Goal: Task Accomplishment & Management: Manage account settings

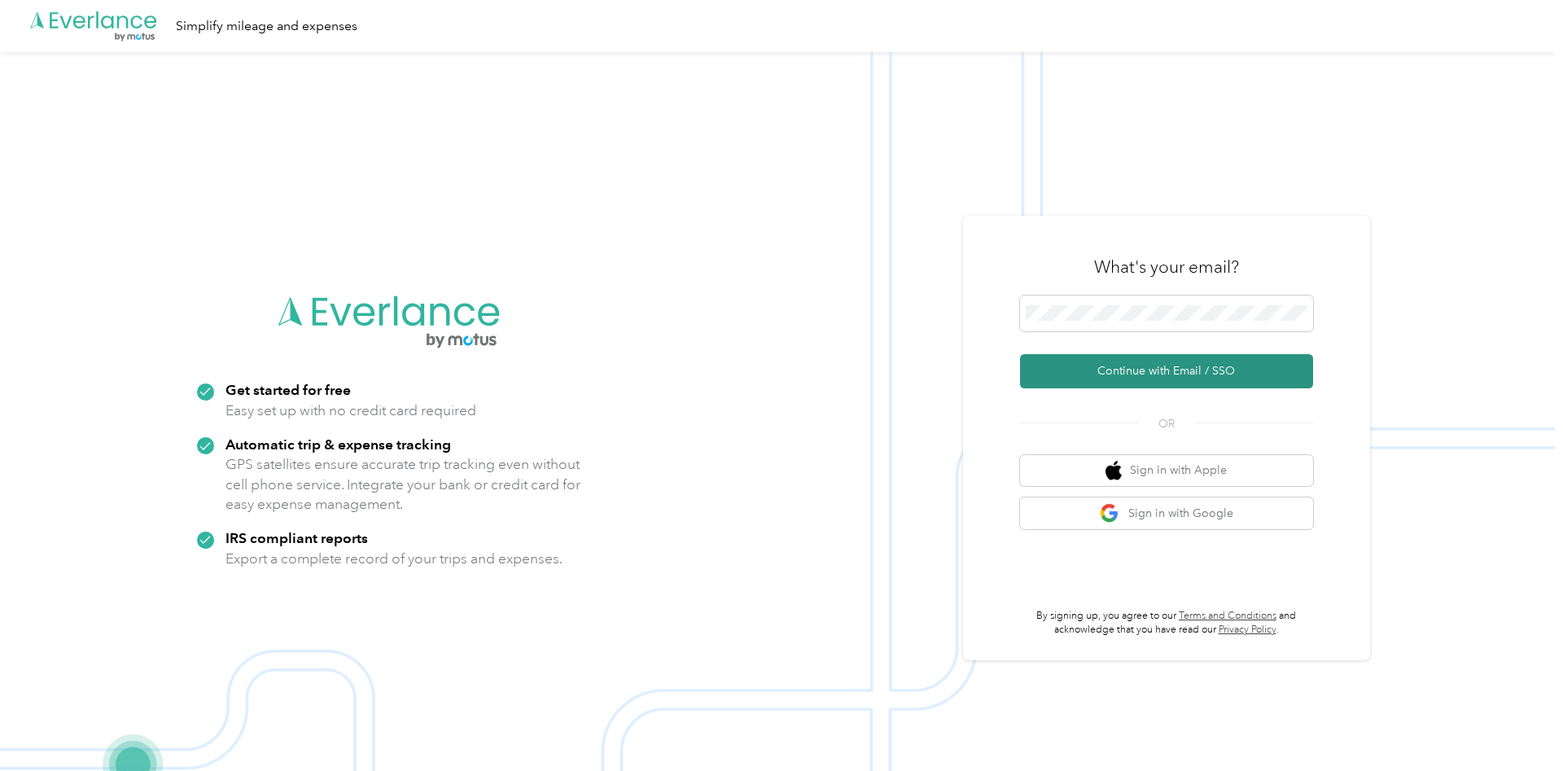
click at [1109, 372] on button "Continue with Email / SSO" at bounding box center [1166, 371] width 293 height 34
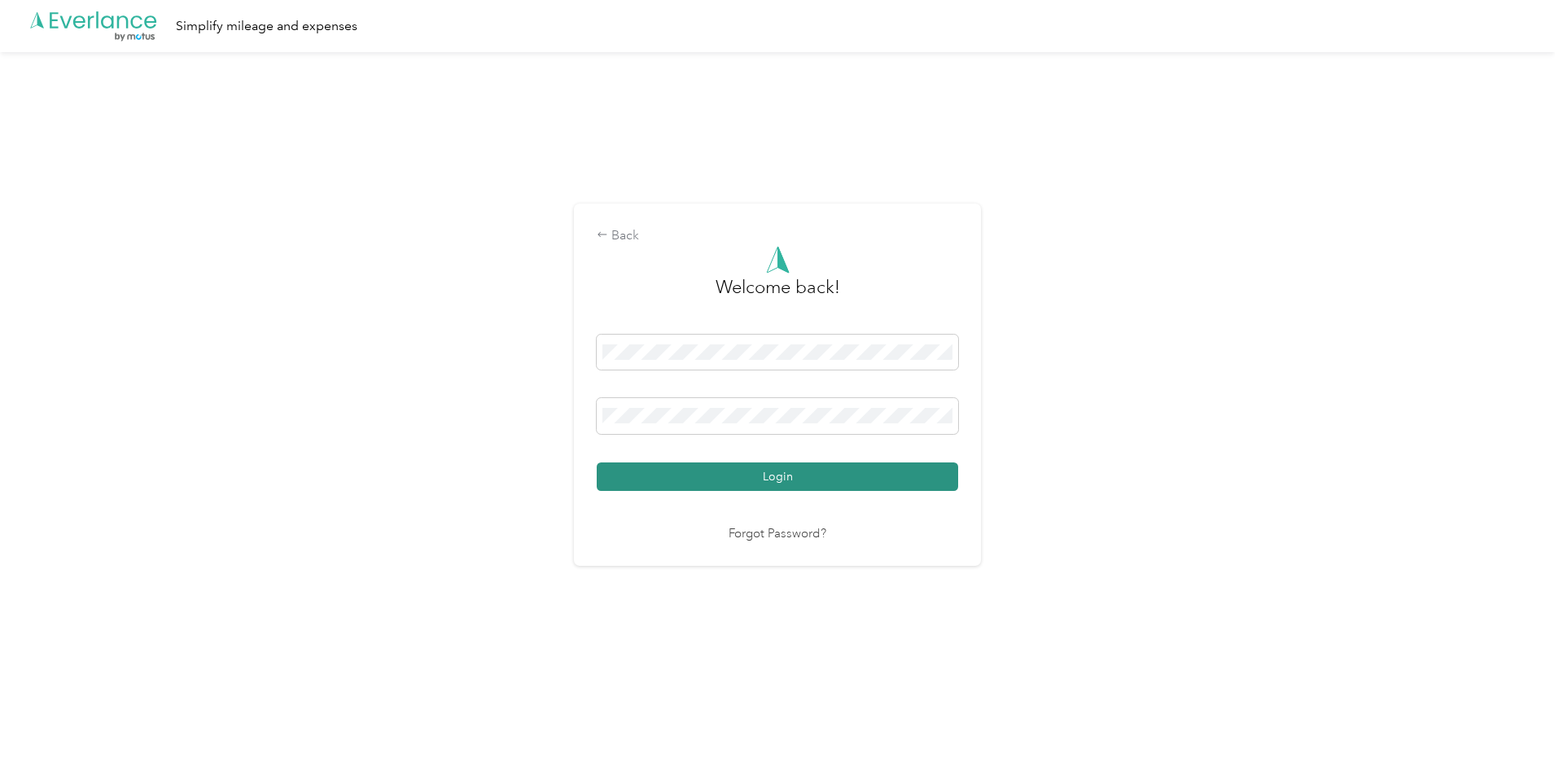
click at [754, 480] on button "Login" at bounding box center [777, 476] width 361 height 28
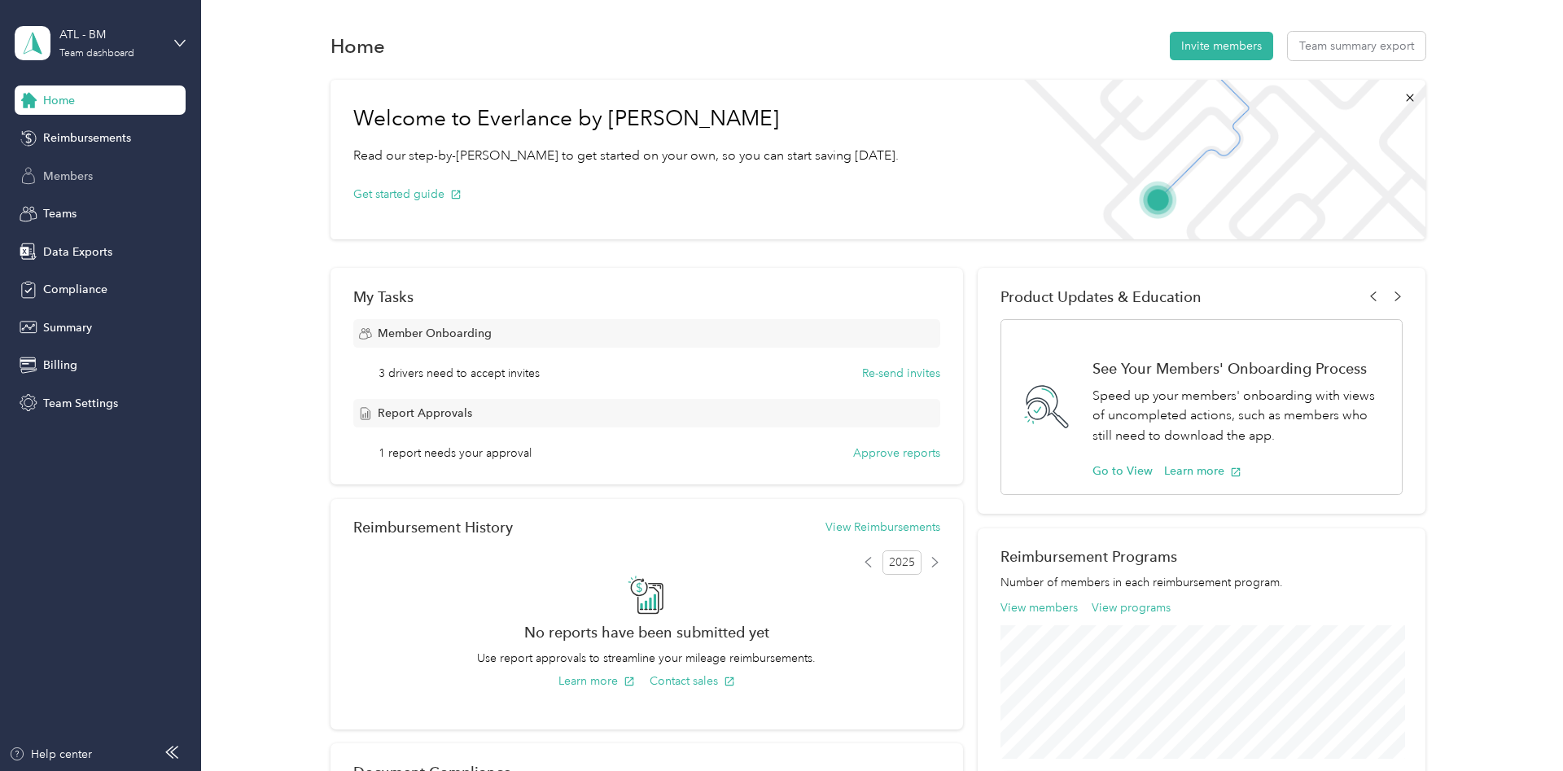
click at [72, 176] on span "Members" at bounding box center [68, 176] width 50 height 17
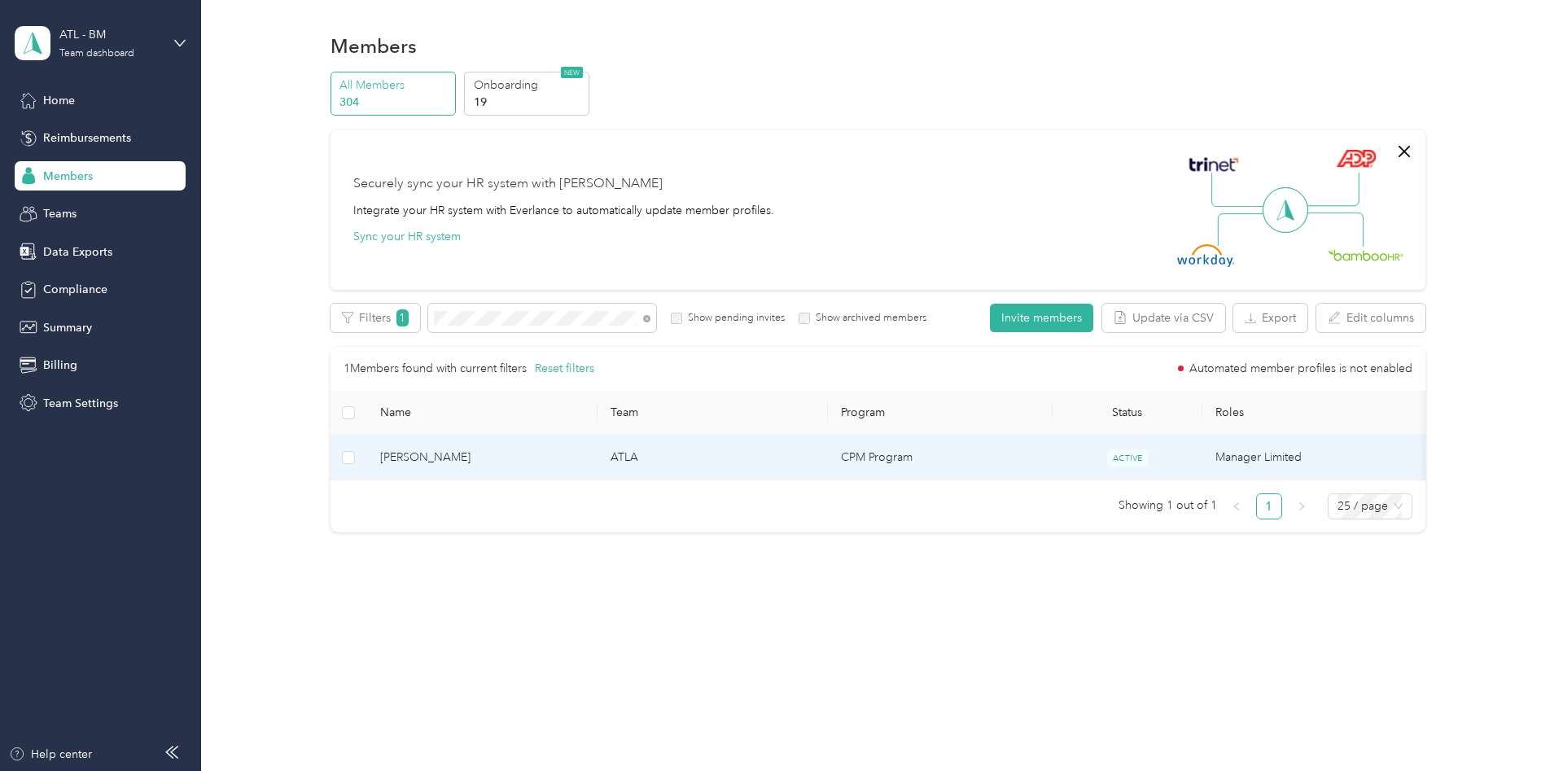
click at [472, 466] on td "[PERSON_NAME]" at bounding box center [482, 457] width 230 height 45
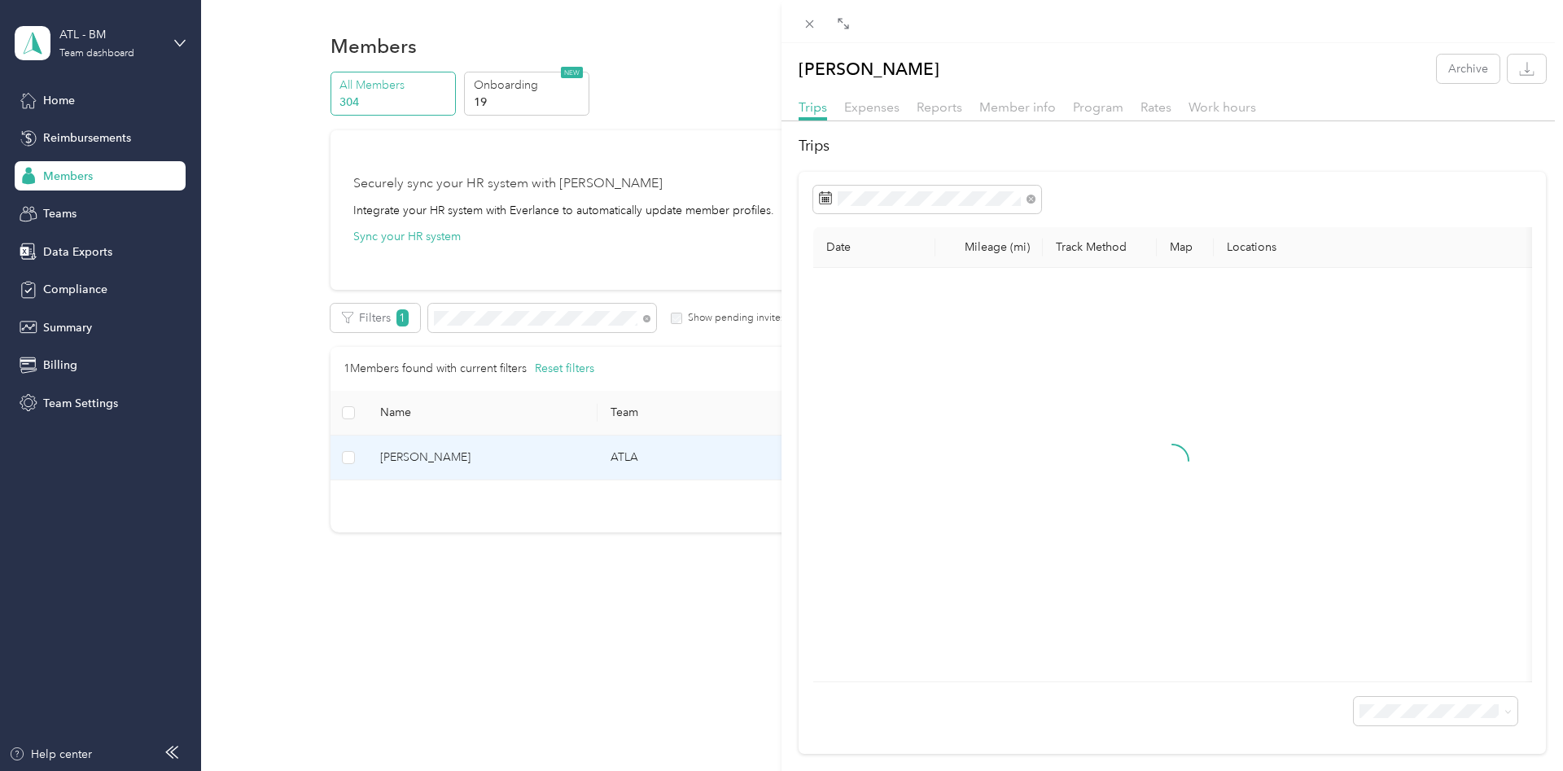
click at [939, 98] on div "Reports" at bounding box center [940, 108] width 46 height 20
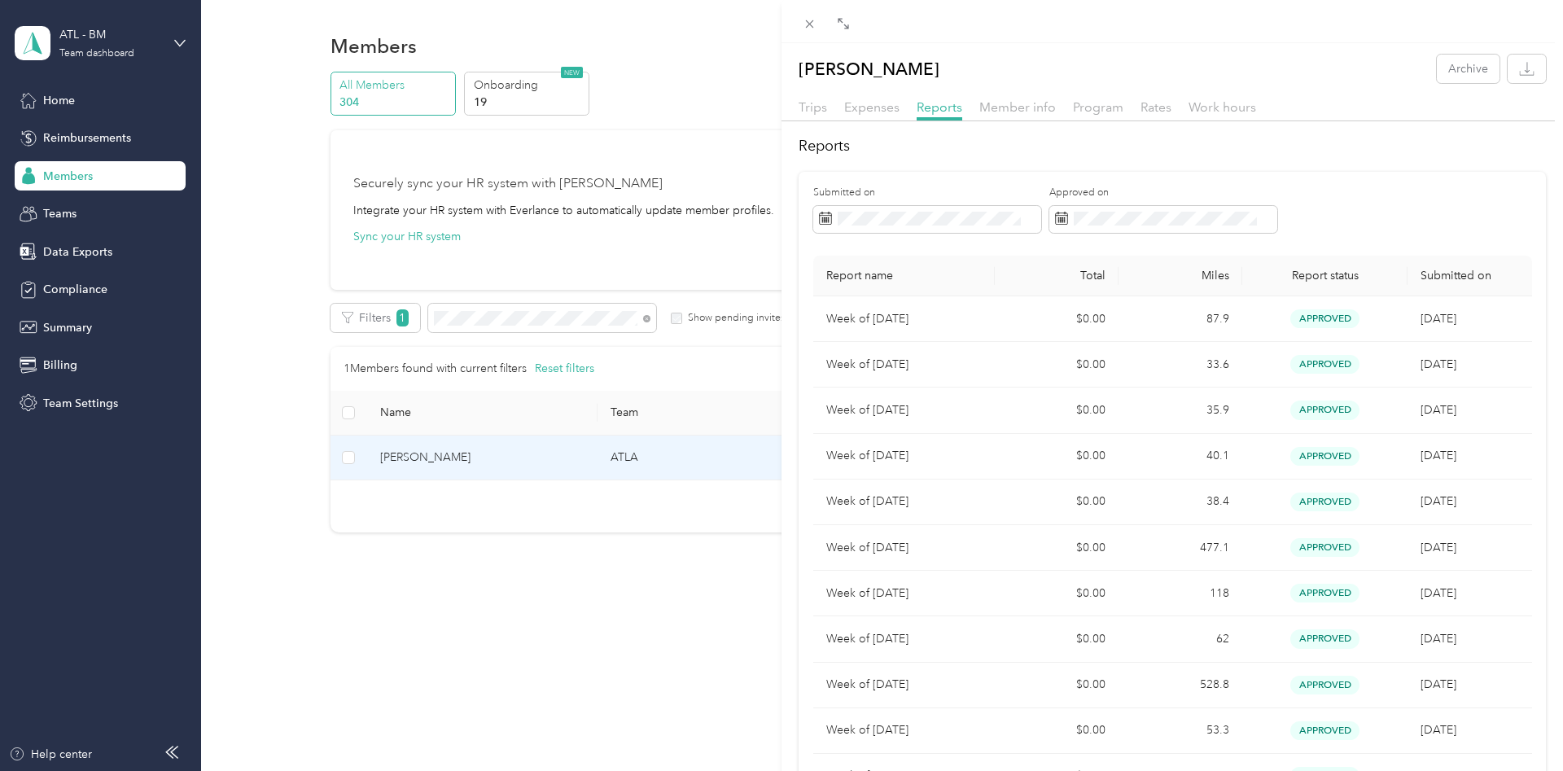
click at [504, 322] on div "[PERSON_NAME] Archive Trips Expenses Reports Member info Program Rates Work hou…" at bounding box center [781, 385] width 1563 height 771
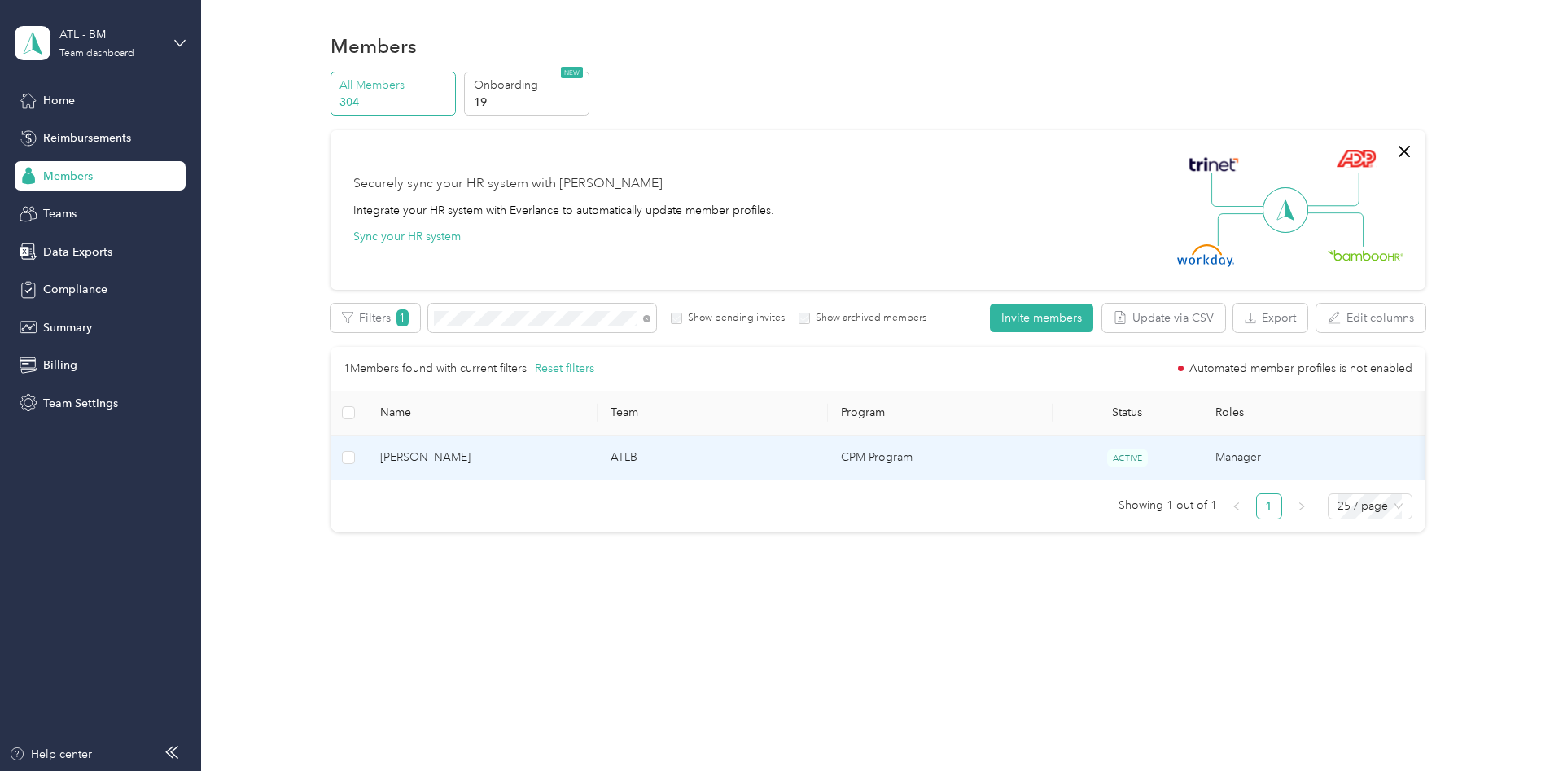
click at [472, 449] on span "[PERSON_NAME]" at bounding box center [482, 458] width 204 height 18
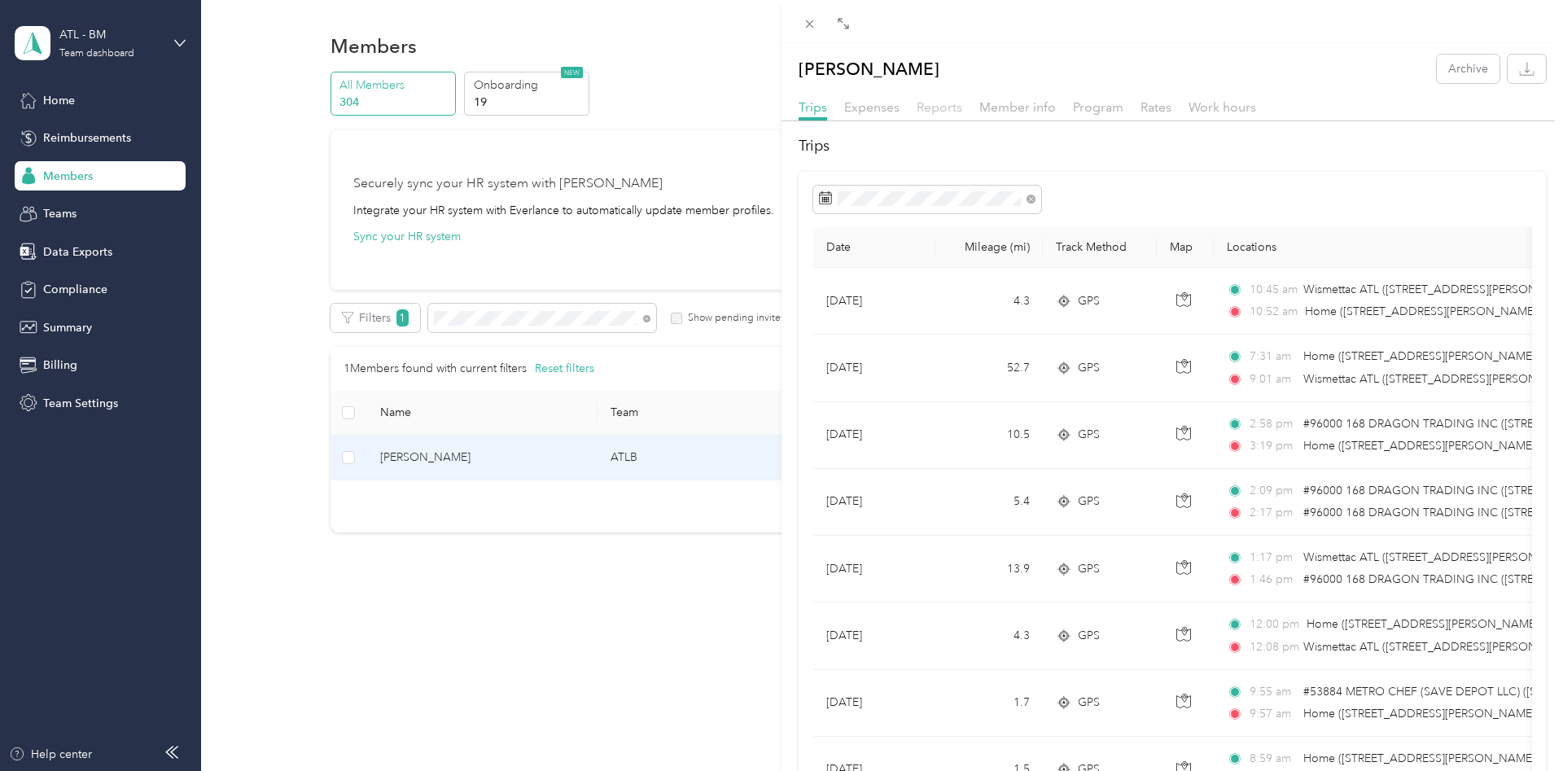
click at [943, 107] on span "Reports" at bounding box center [940, 106] width 46 height 15
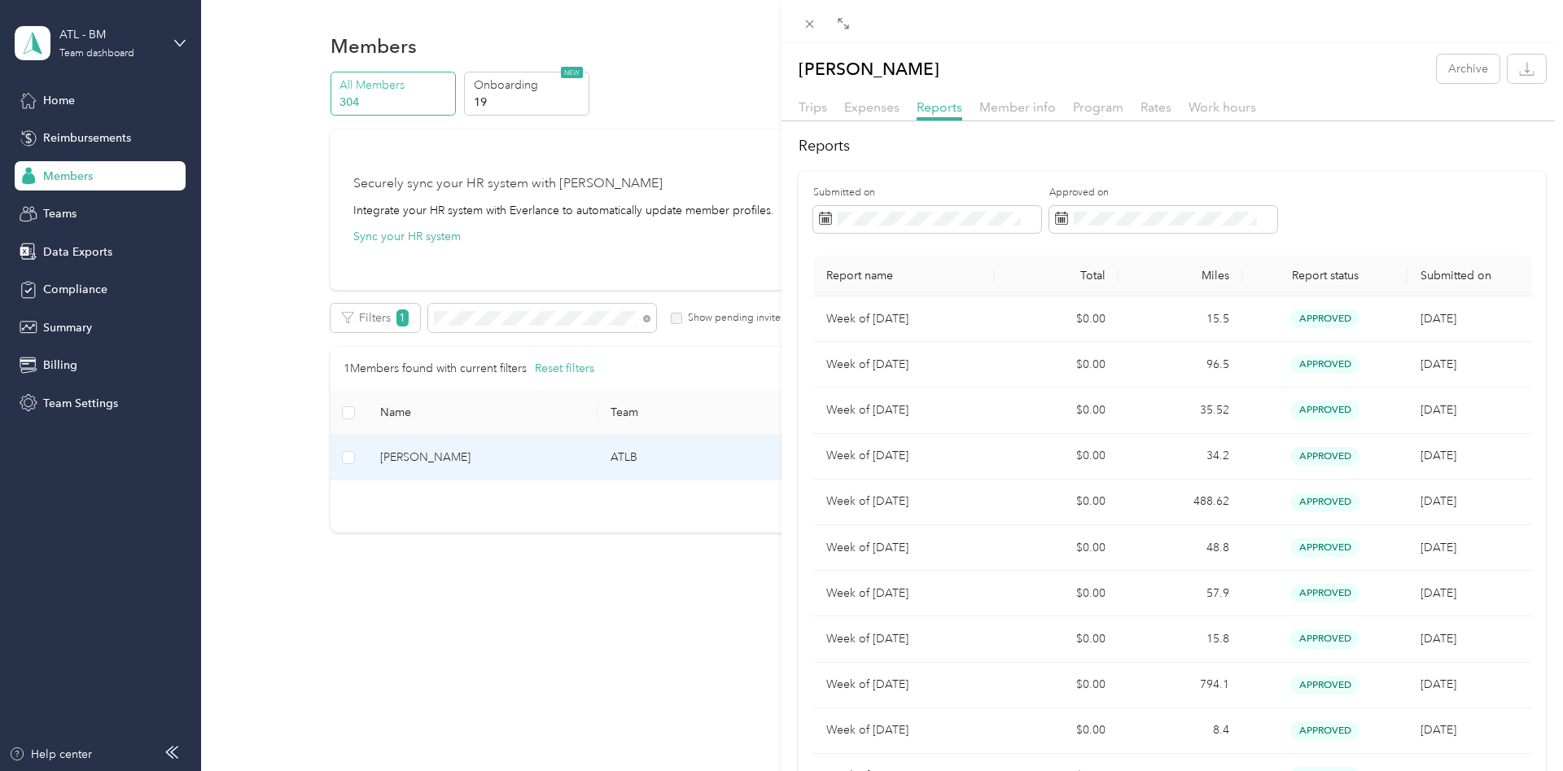
click at [513, 317] on div "[PERSON_NAME] Archive Trips Expenses Reports Member info Program Rates Work hou…" at bounding box center [781, 385] width 1563 height 771
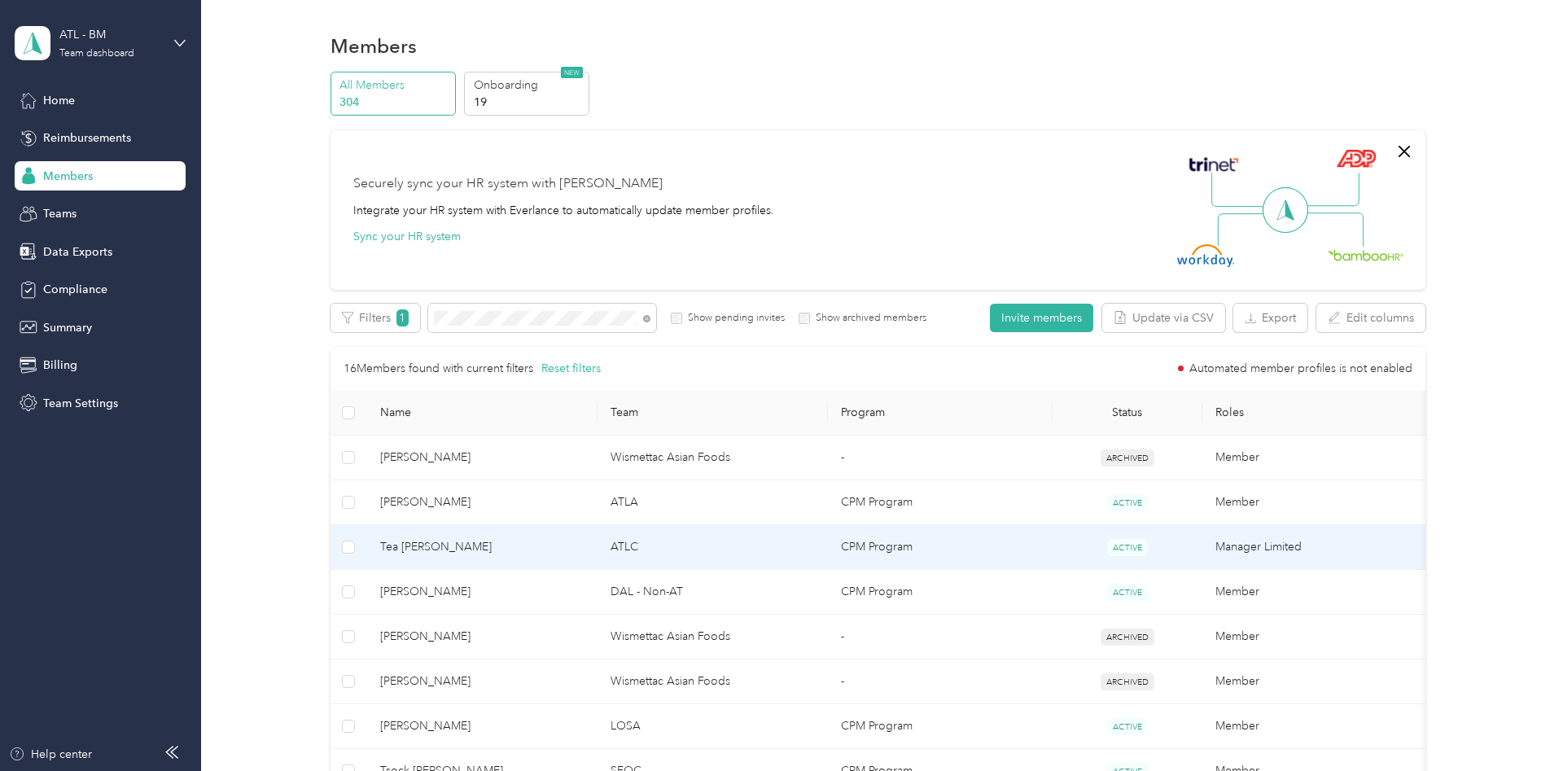
click at [509, 557] on td "Tea [PERSON_NAME]" at bounding box center [482, 547] width 230 height 45
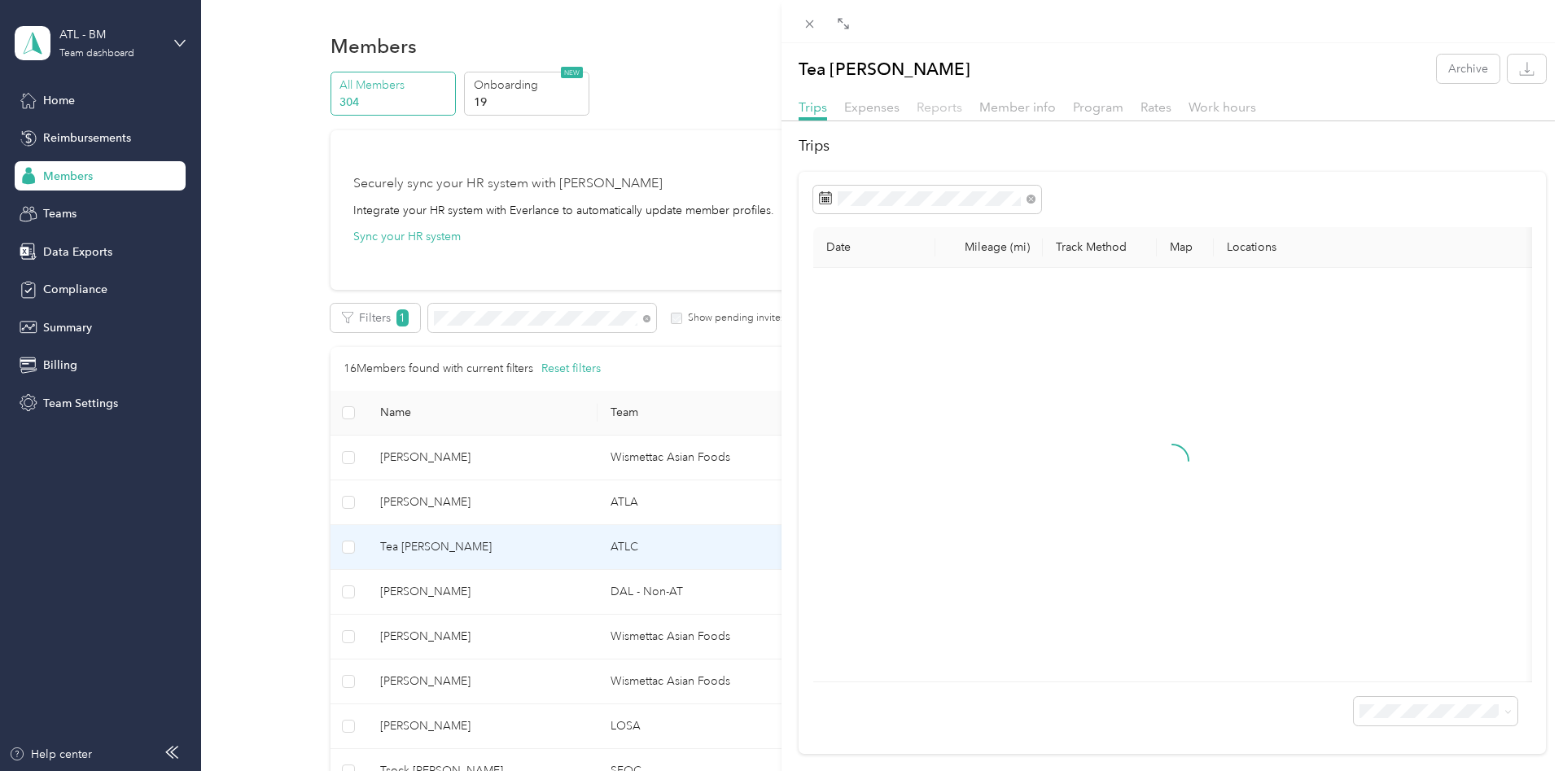
click at [949, 106] on span "Reports" at bounding box center [940, 106] width 46 height 15
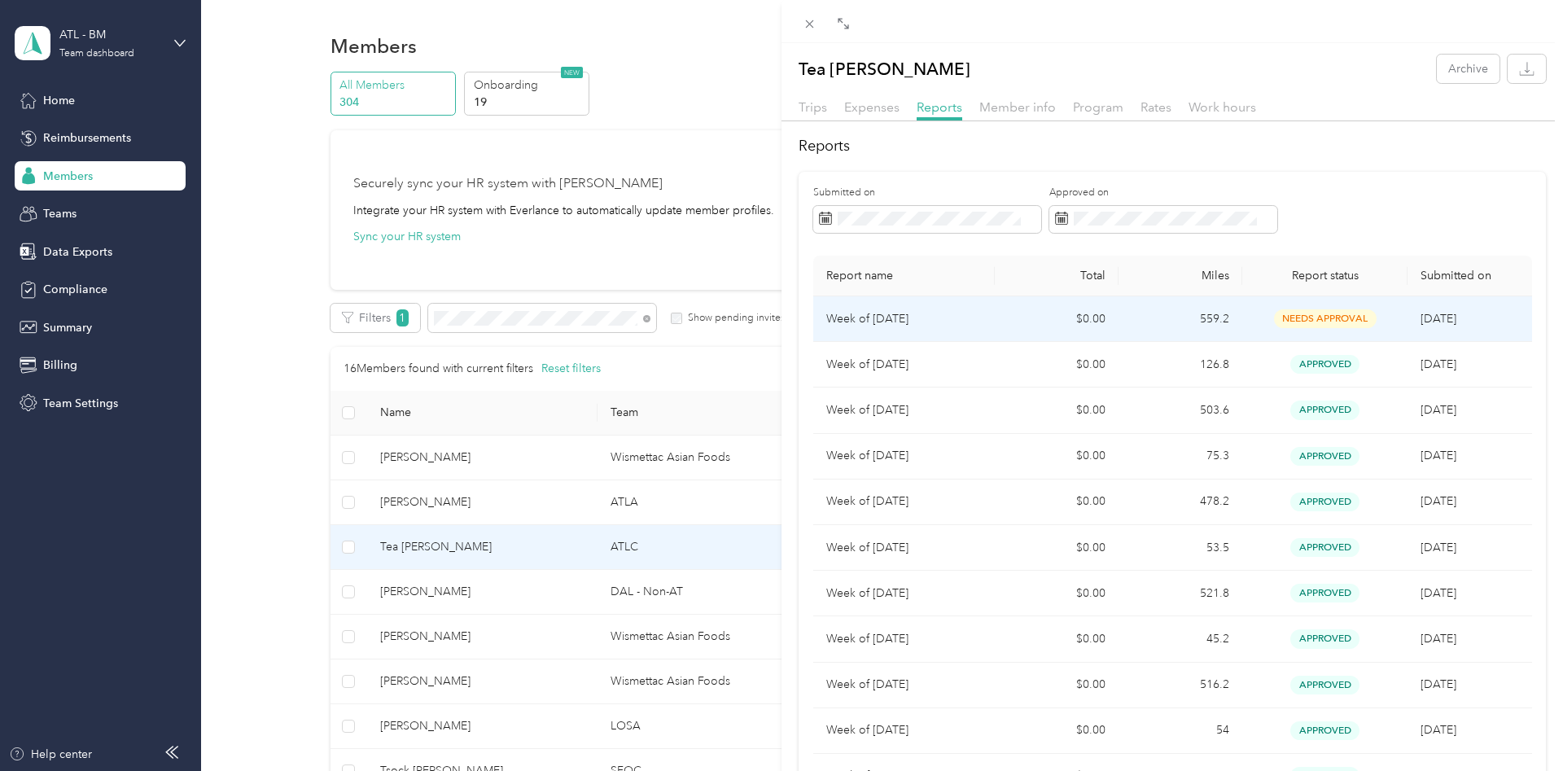
click at [994, 316] on td "Week of [DATE]" at bounding box center [904, 319] width 182 height 46
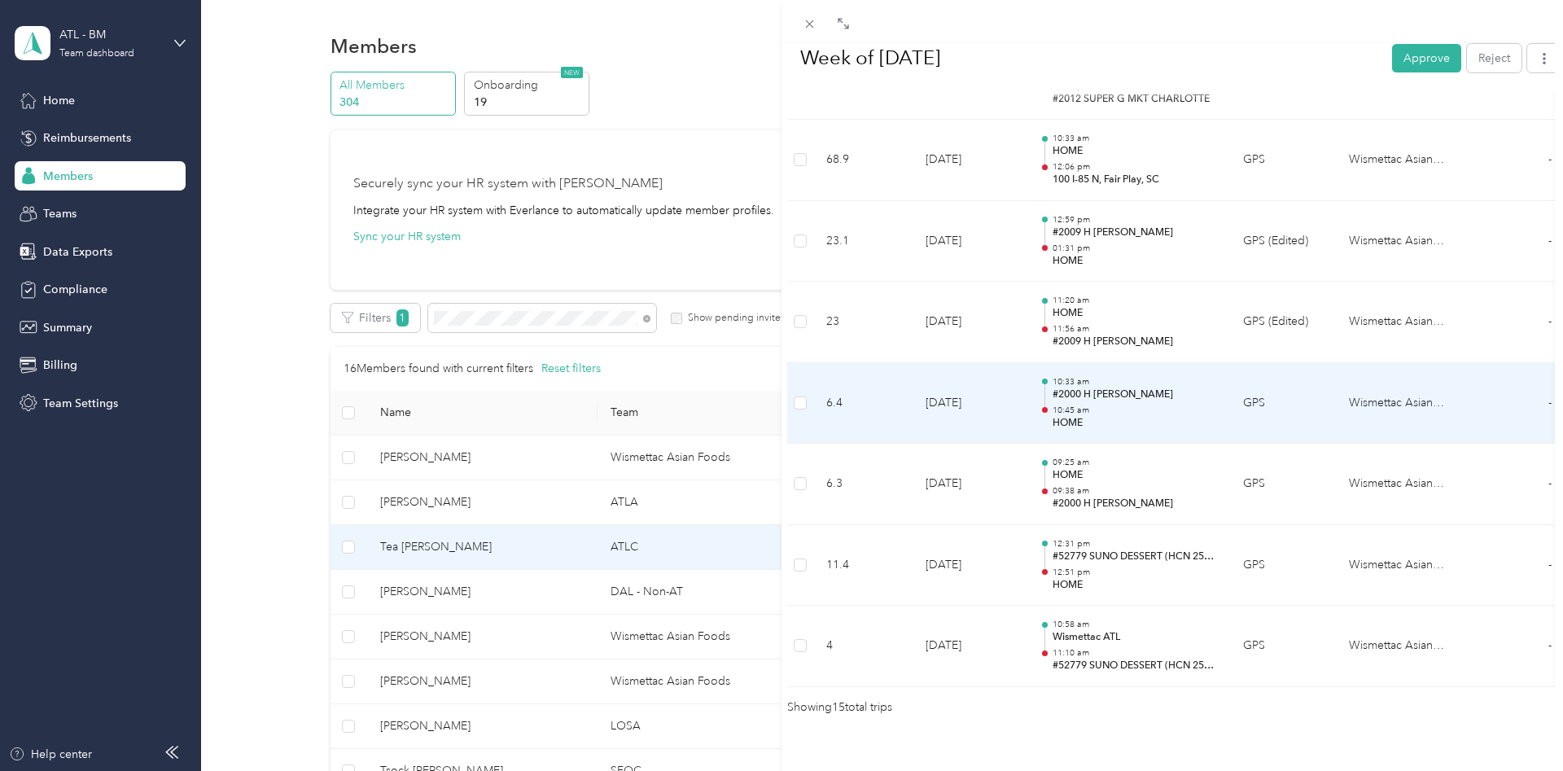
scroll to position [1138, 0]
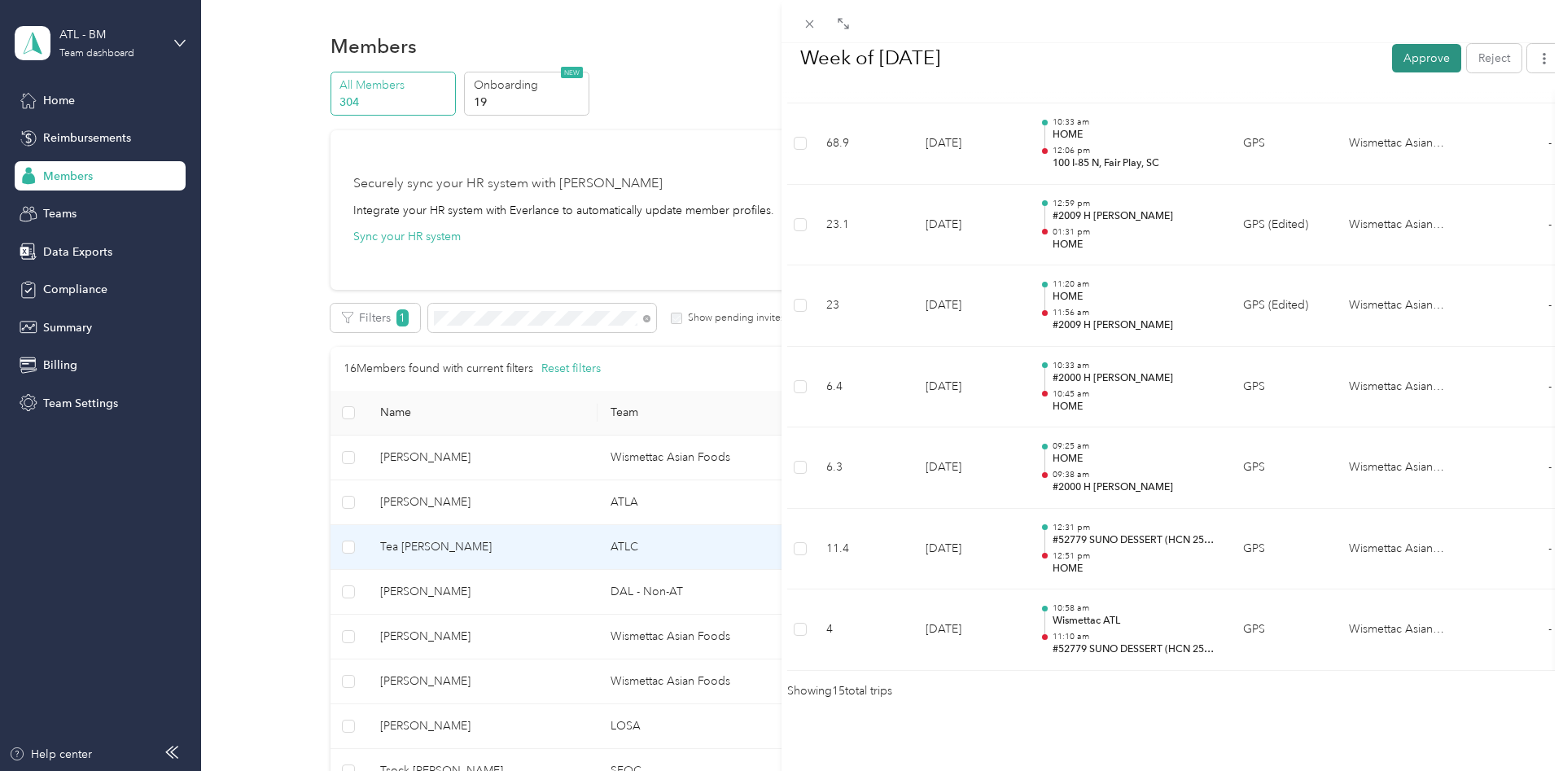
click at [1412, 54] on button "Approve" at bounding box center [1426, 57] width 69 height 28
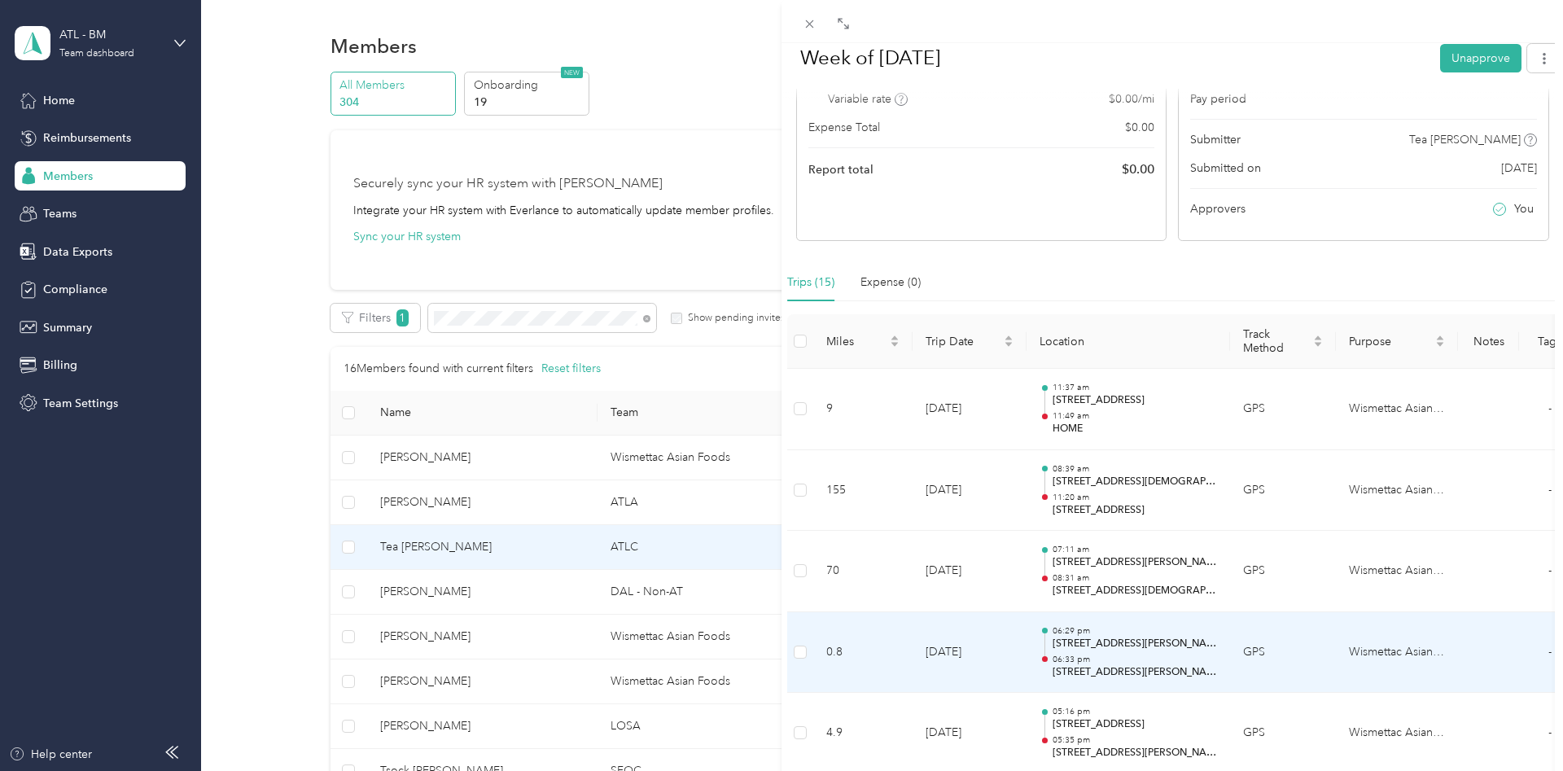
scroll to position [0, 0]
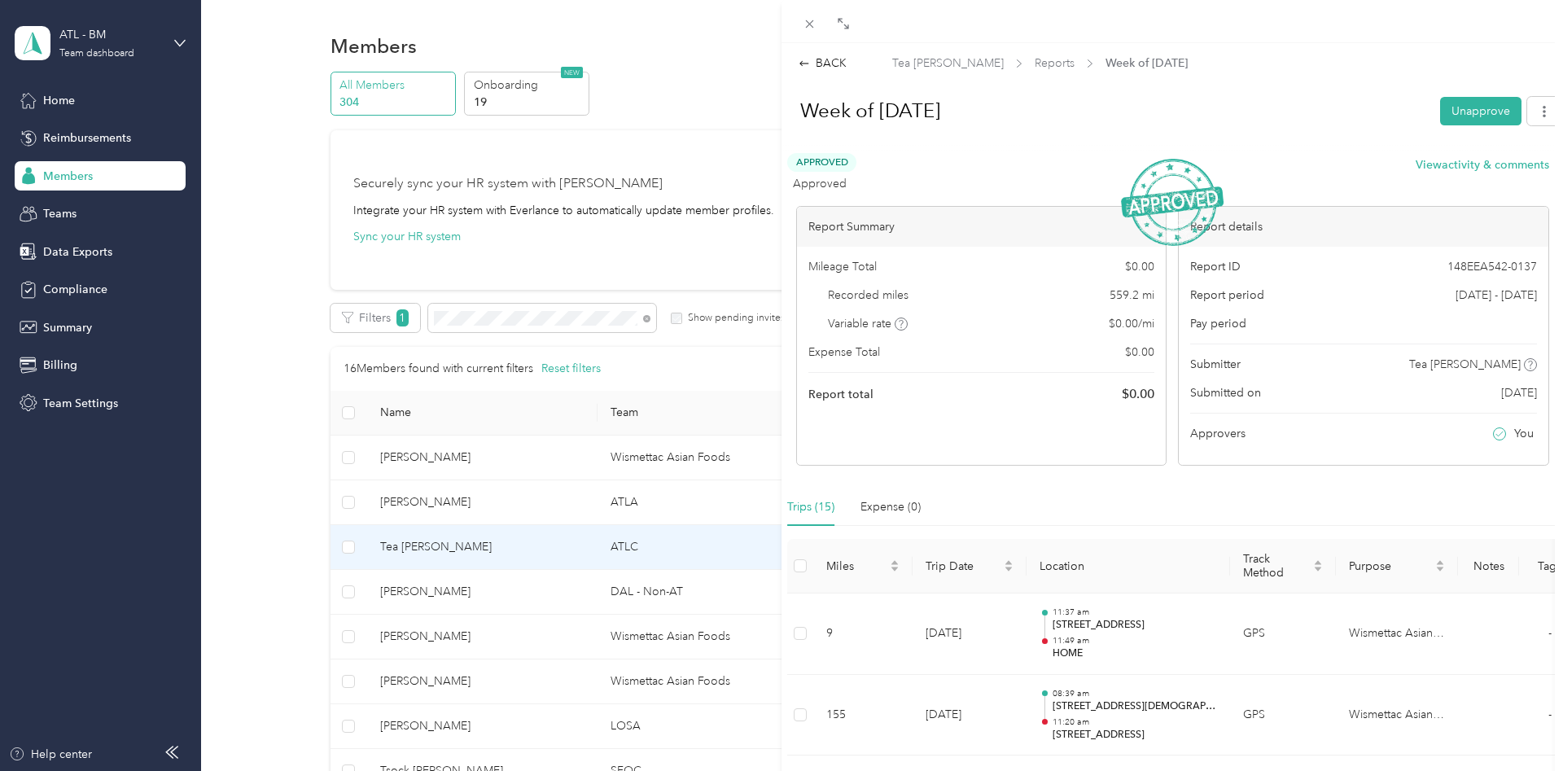
click at [545, 310] on div "BACK Tea [PERSON_NAME] Reports Week of [DATE] Week of [DATE] Unapprove Approved…" at bounding box center [781, 385] width 1563 height 771
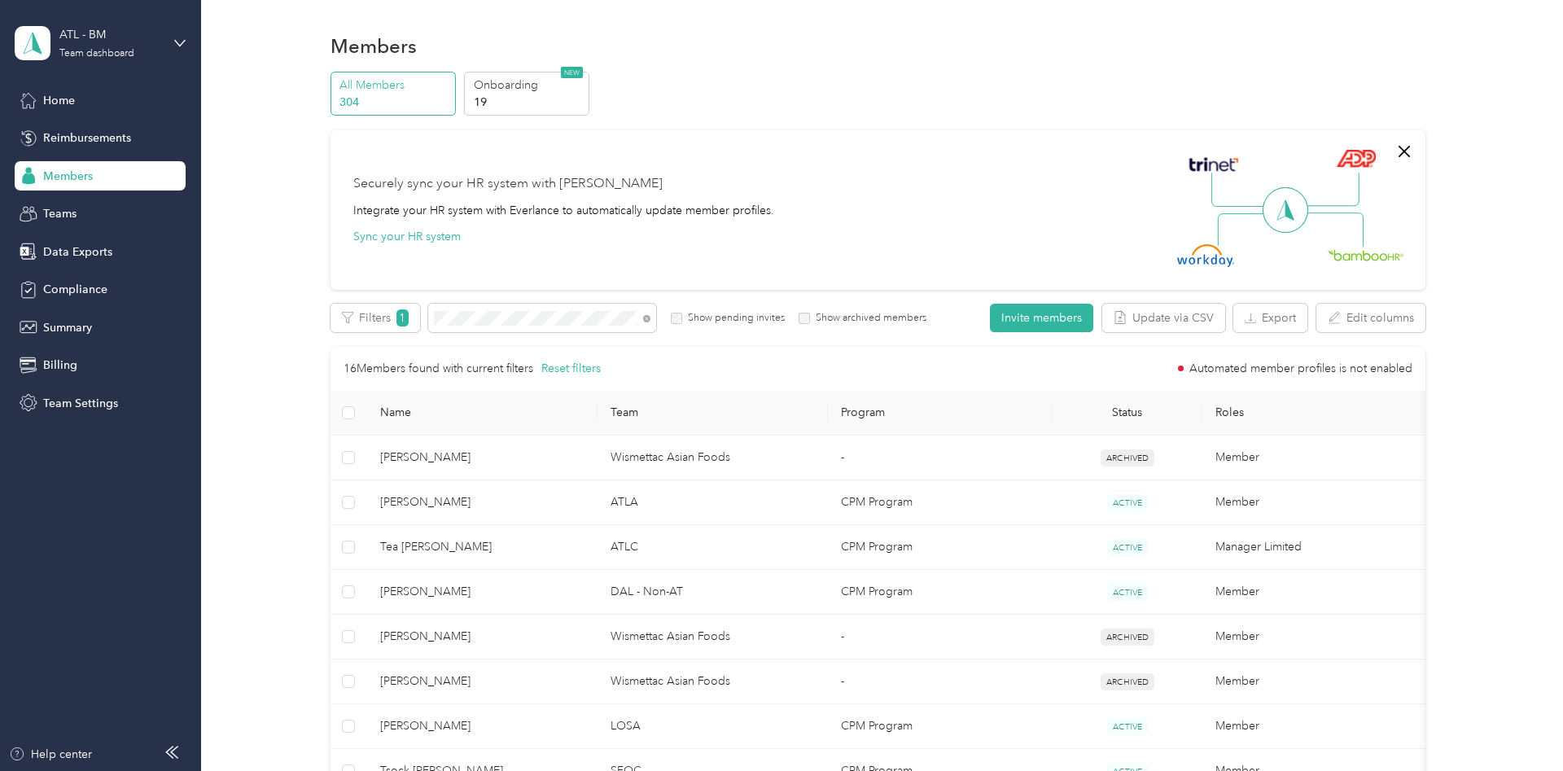
click at [536, 323] on div at bounding box center [781, 385] width 1563 height 771
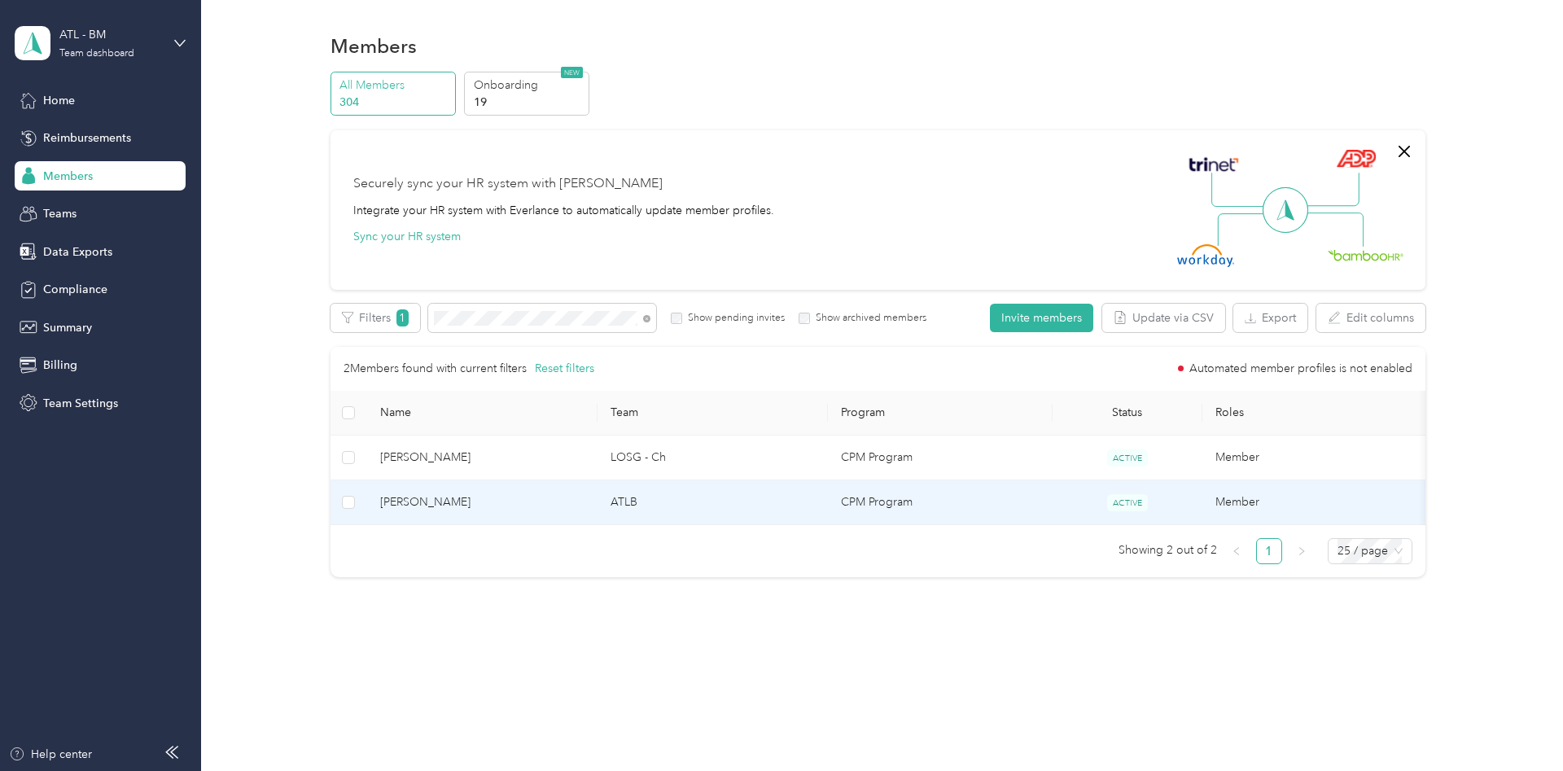
click at [571, 509] on span "[PERSON_NAME]" at bounding box center [482, 502] width 204 height 18
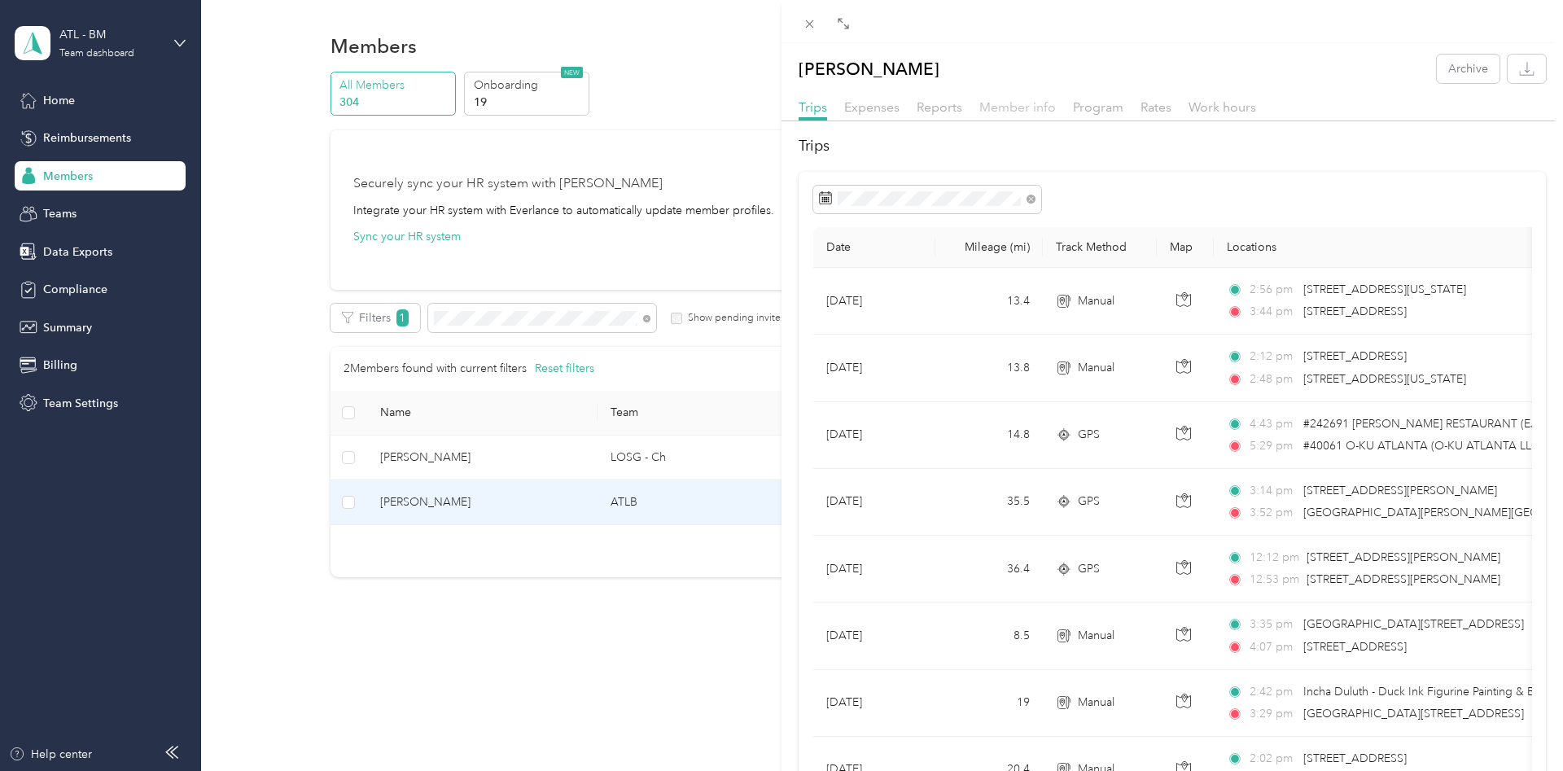
click at [1016, 105] on span "Member info" at bounding box center [1017, 106] width 77 height 15
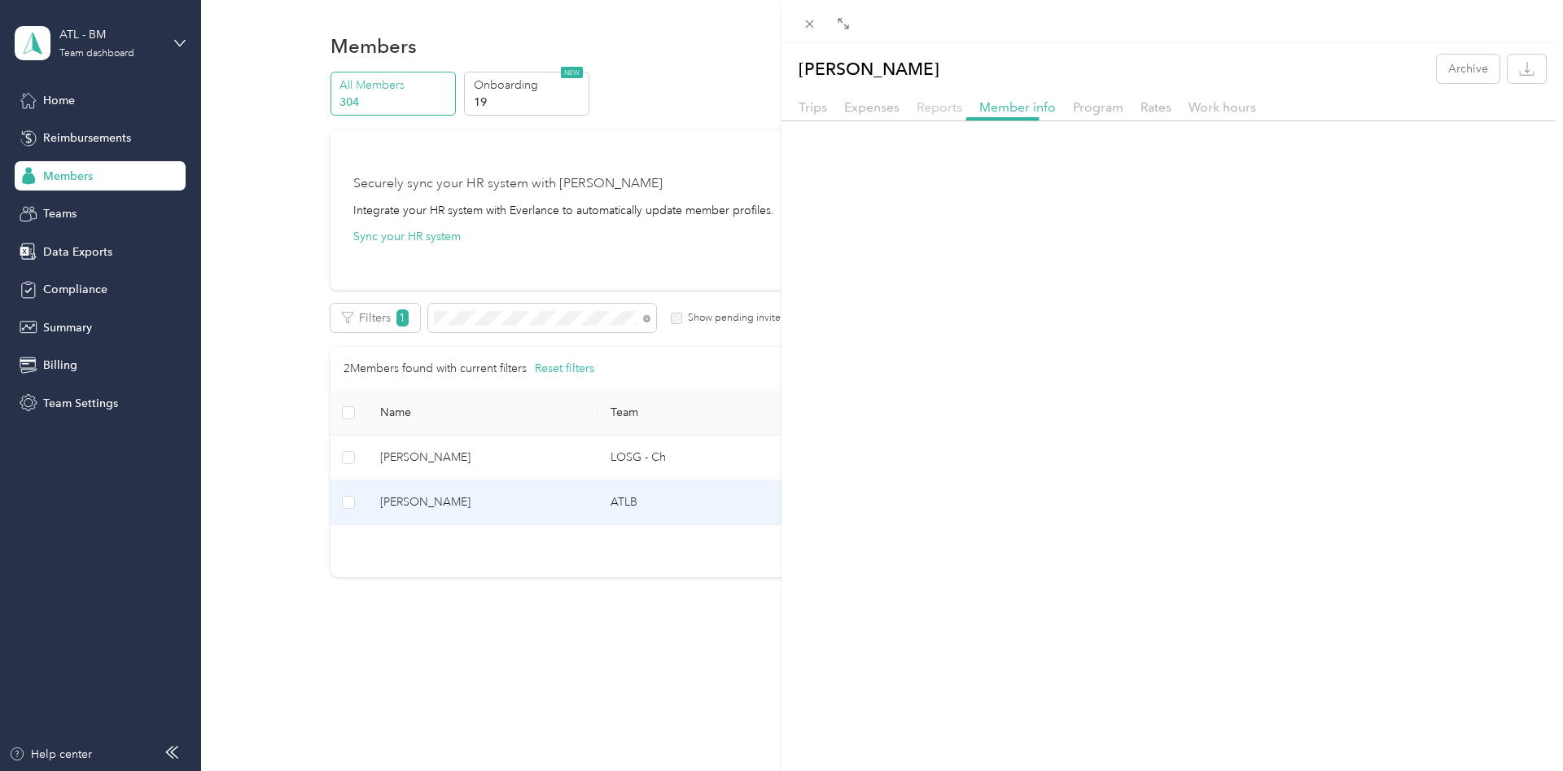
click at [959, 100] on div "Trips Expenses Reports Member info Program Rates Work hours" at bounding box center [1171, 110] width 781 height 24
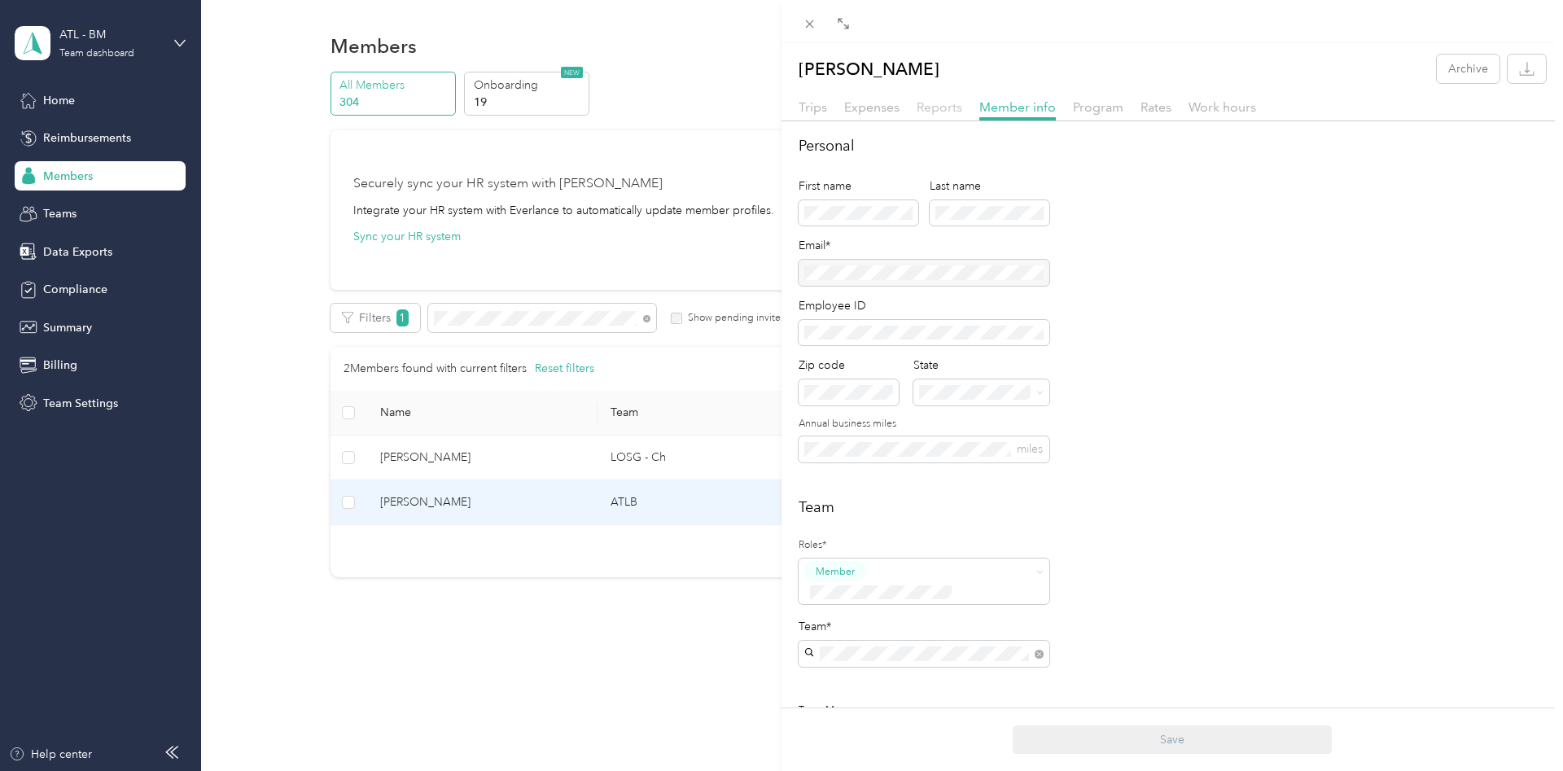
click at [946, 105] on span "Reports" at bounding box center [940, 106] width 46 height 15
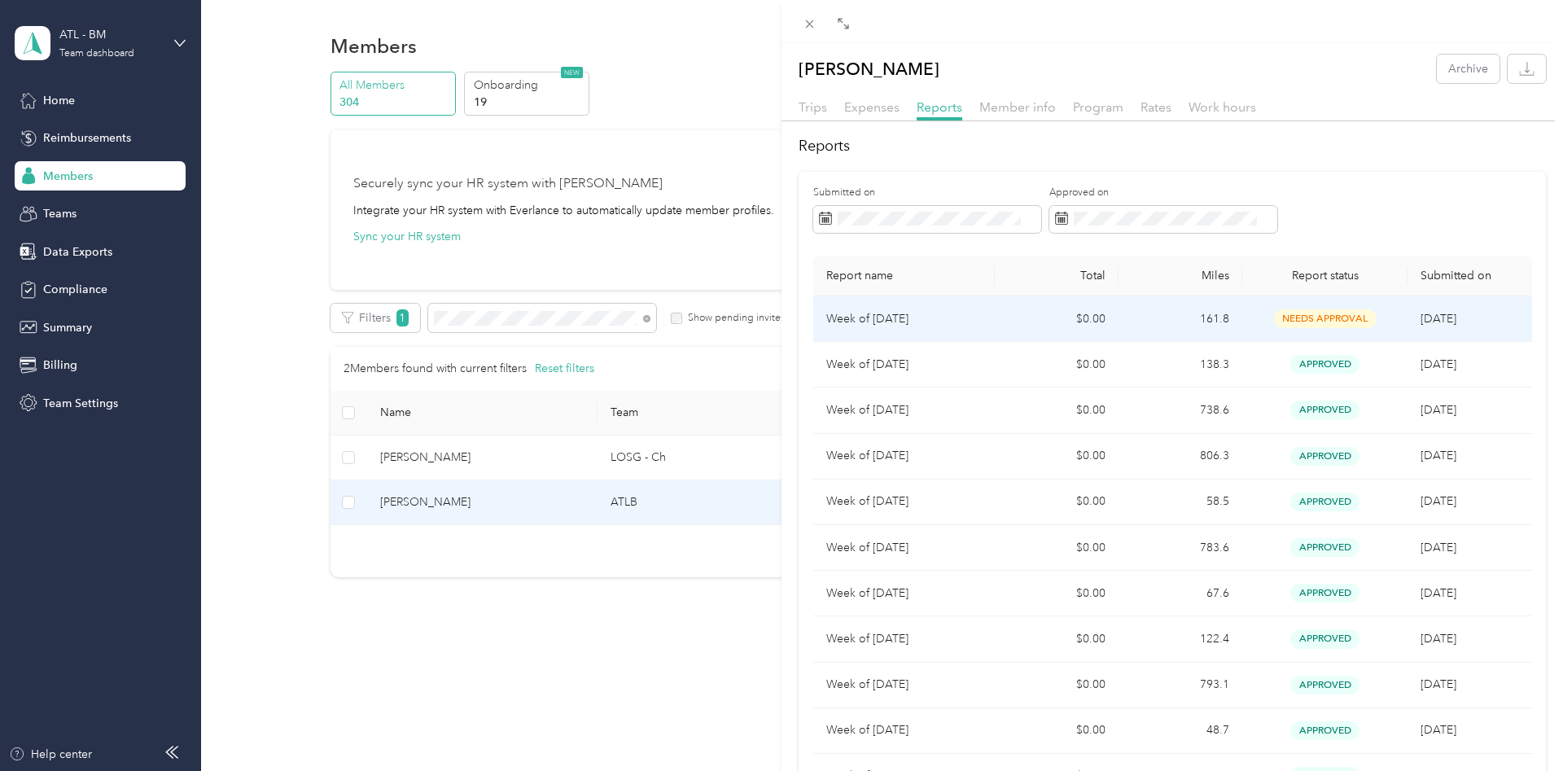
click at [976, 321] on p "Week of [DATE]" at bounding box center [903, 319] width 155 height 18
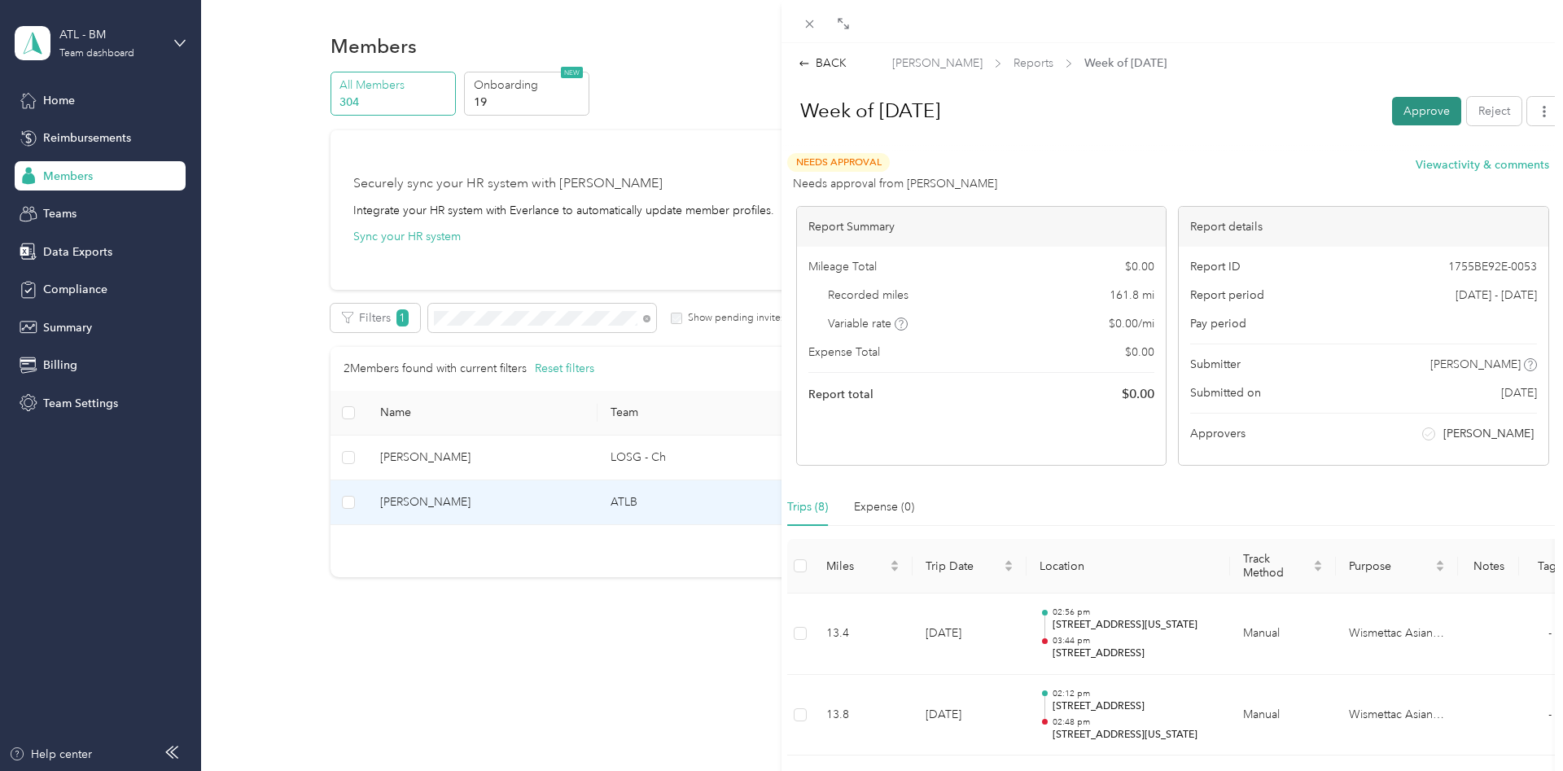
click at [1428, 108] on button "Approve" at bounding box center [1426, 111] width 69 height 28
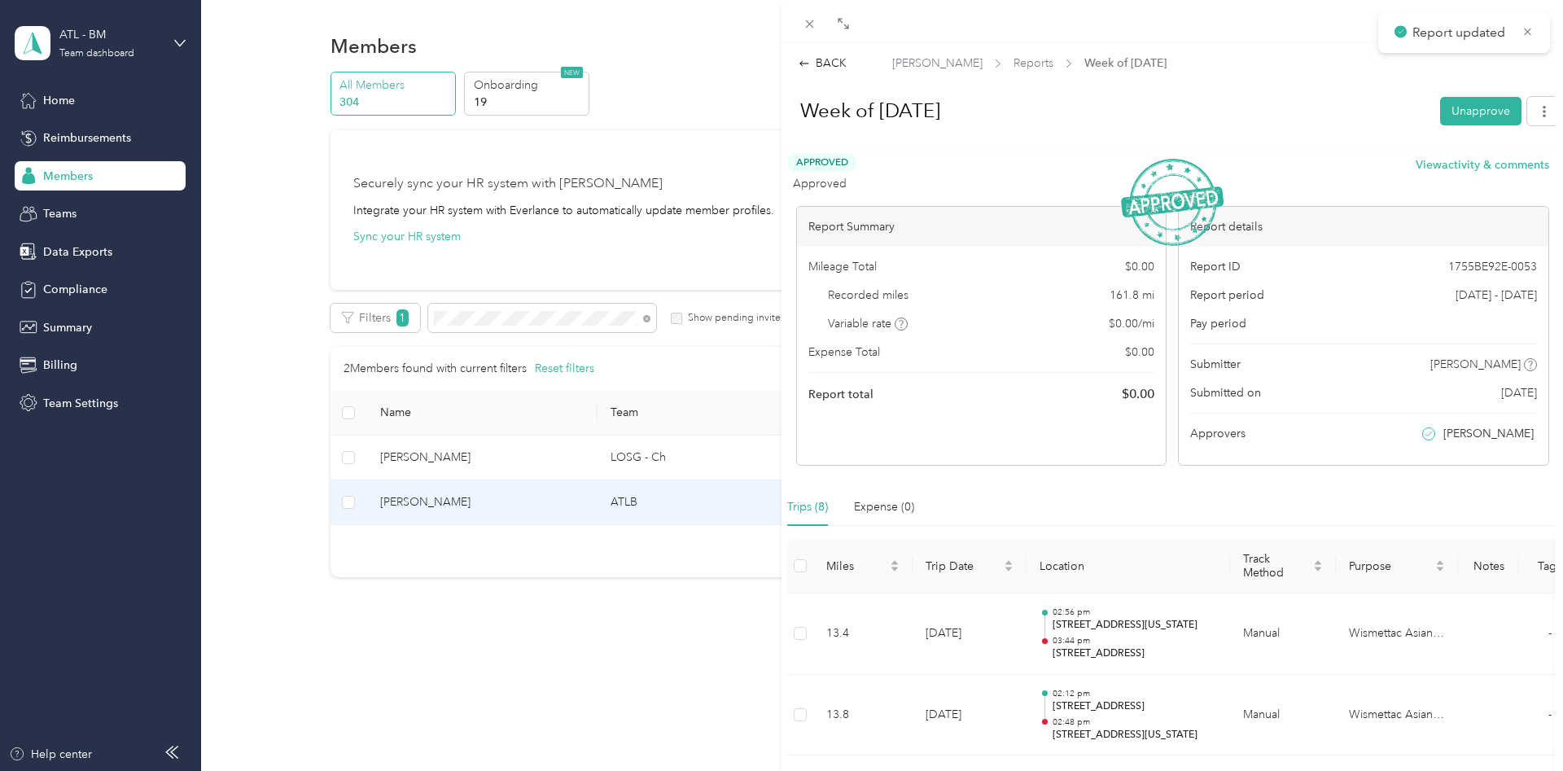
click at [515, 325] on div "BACK [PERSON_NAME] Reports Week of [DATE] Week of [DATE] Unapprove Approved App…" at bounding box center [781, 385] width 1563 height 771
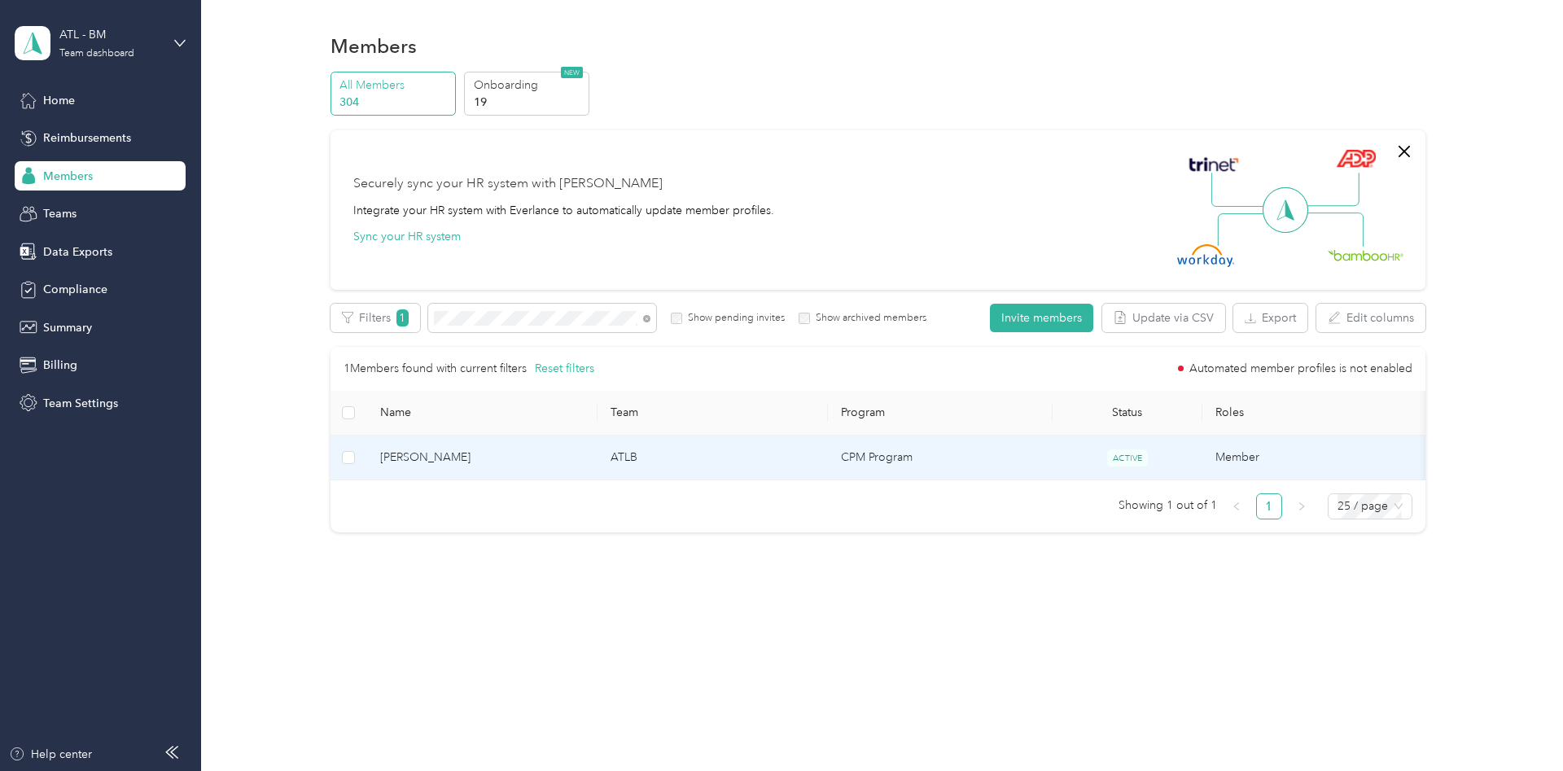
click at [607, 451] on td "ATLB" at bounding box center [712, 457] width 230 height 45
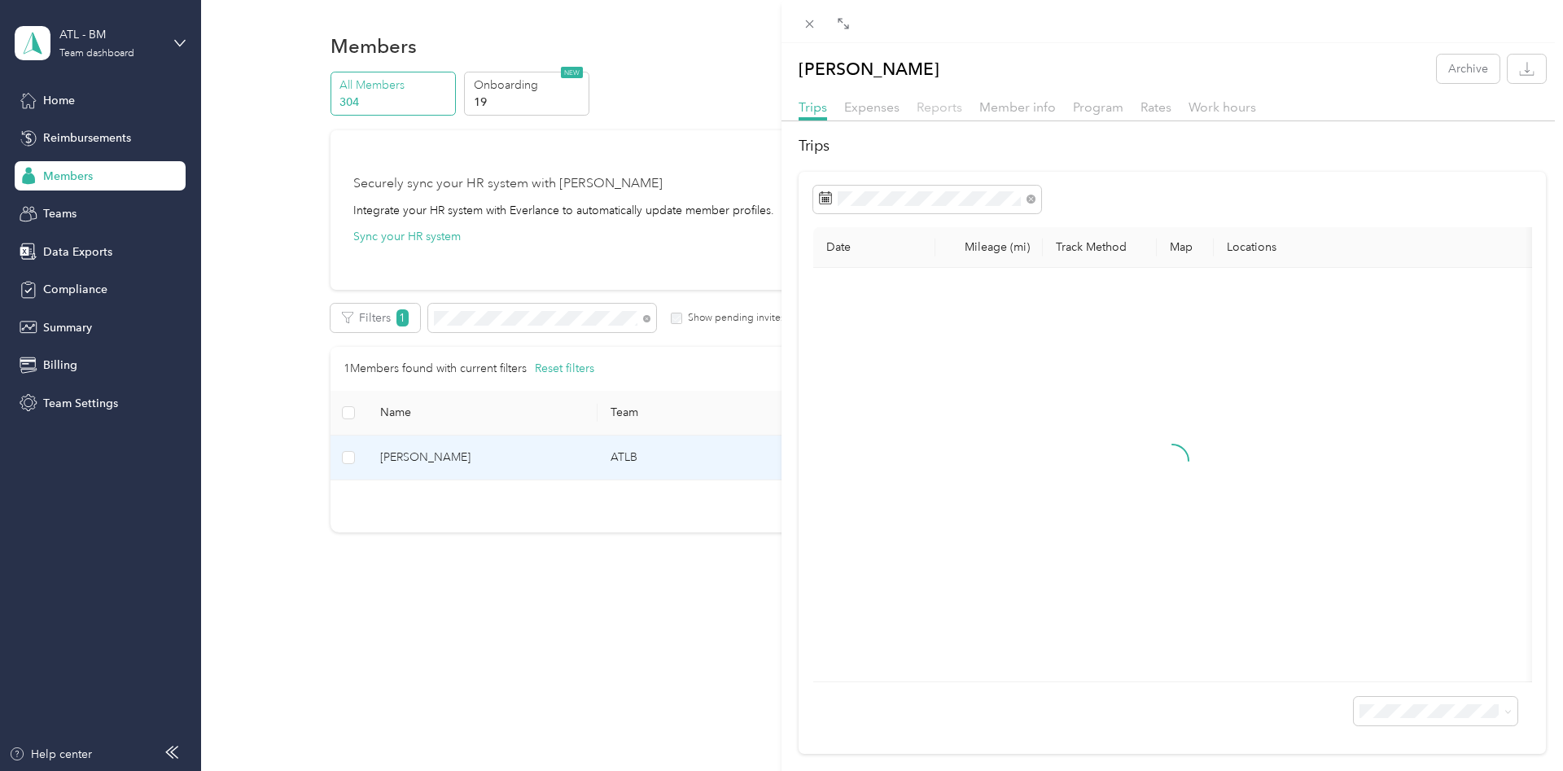
click at [933, 104] on span "Reports" at bounding box center [940, 106] width 46 height 15
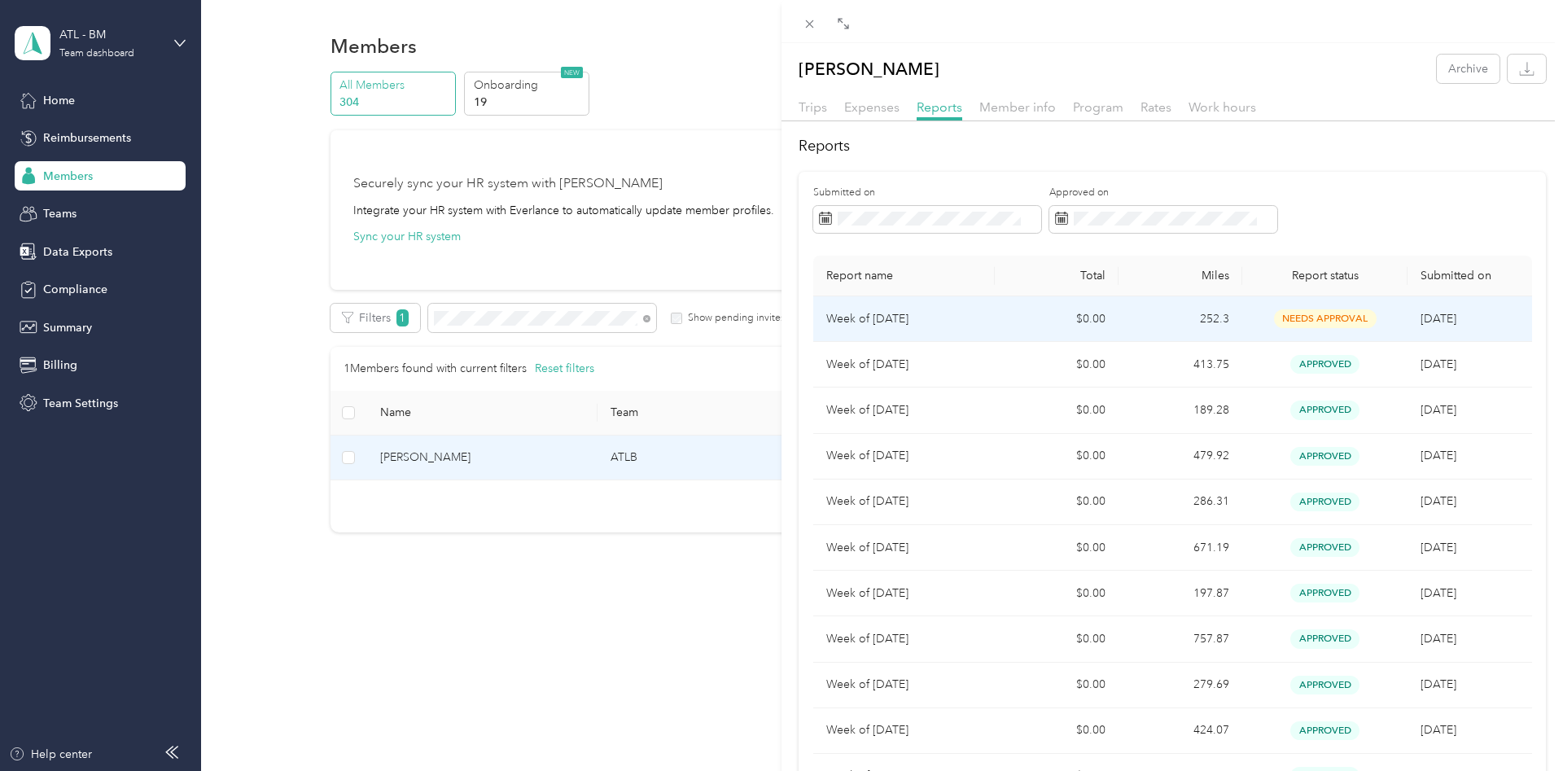
click at [990, 317] on td "Week of [DATE]" at bounding box center [904, 319] width 182 height 46
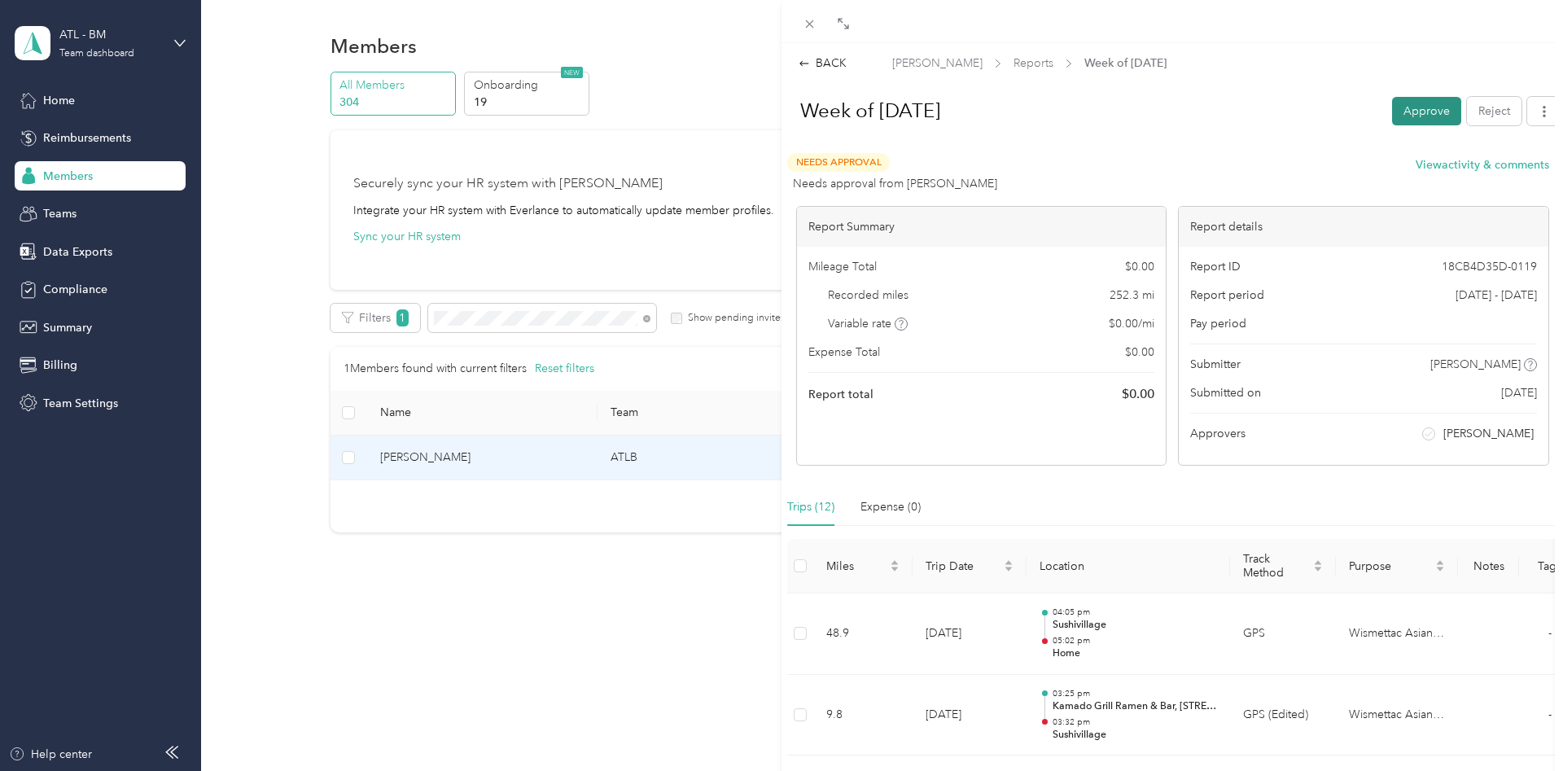
click at [1406, 110] on button "Approve" at bounding box center [1426, 111] width 69 height 28
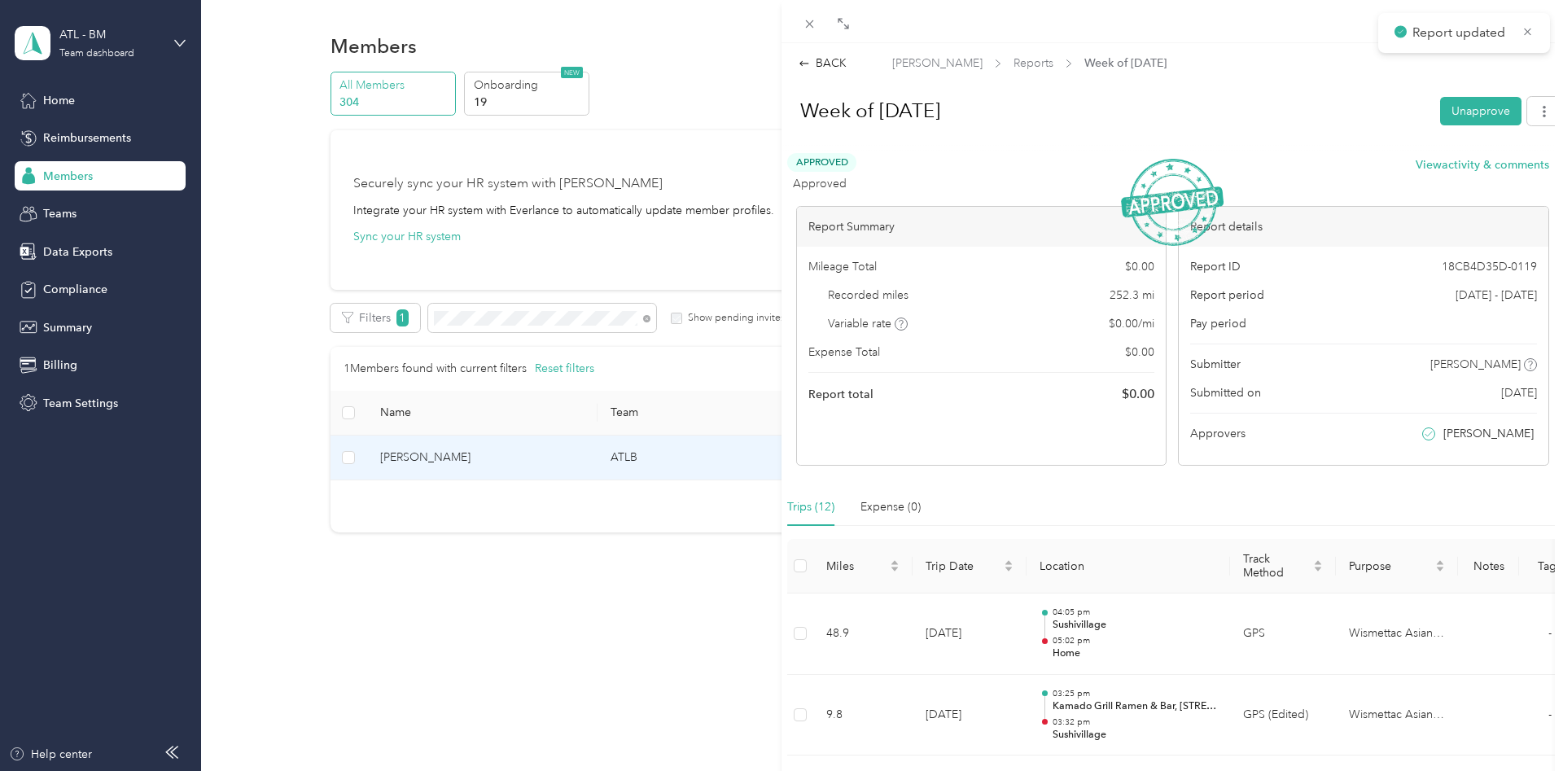
click at [602, 312] on div "BACK Tat [PERSON_NAME] Reports Week of [DATE] Week of [DATE] Unapprove Approved…" at bounding box center [781, 385] width 1563 height 771
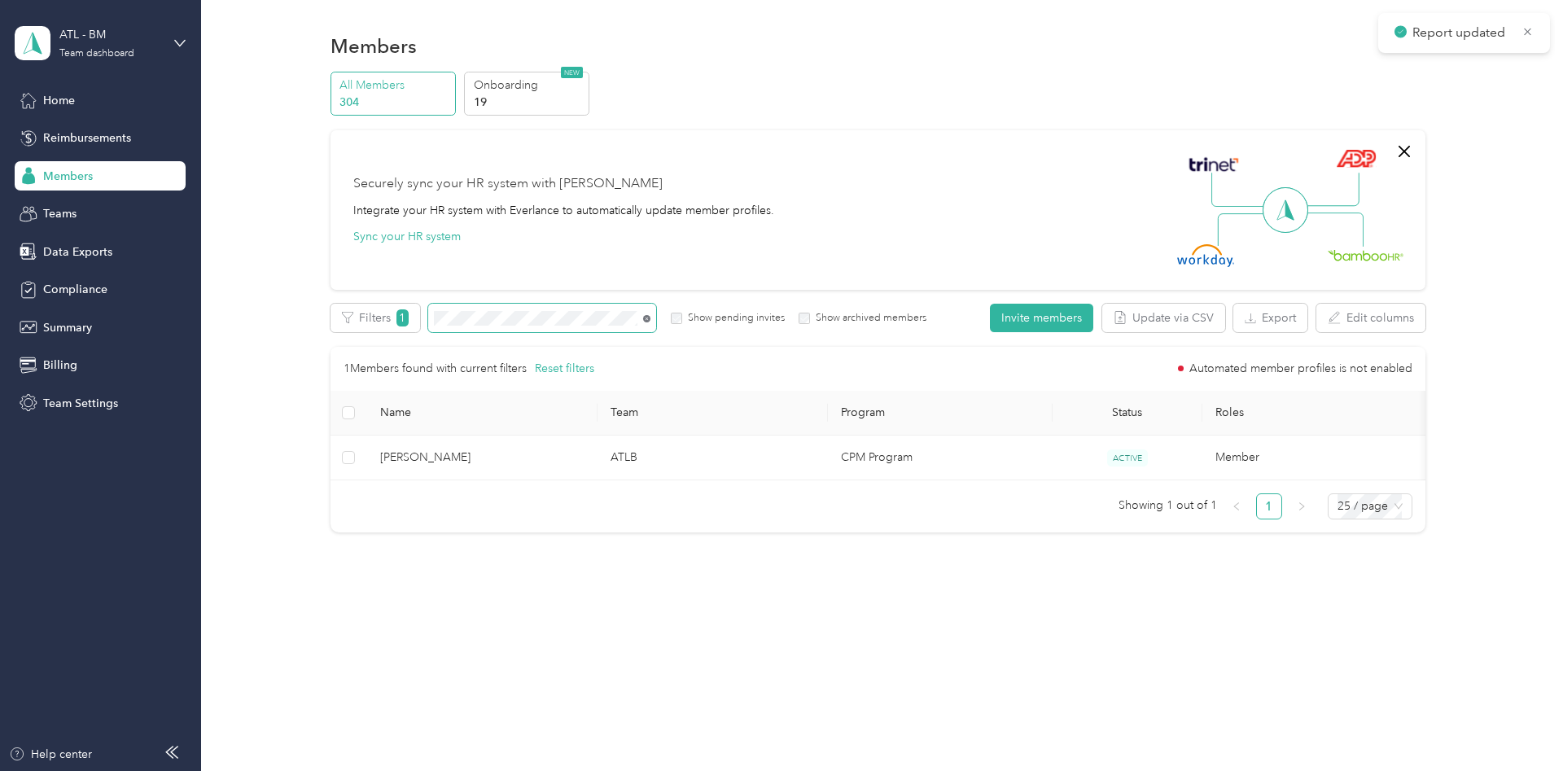
click at [648, 317] on icon at bounding box center [646, 318] width 7 height 7
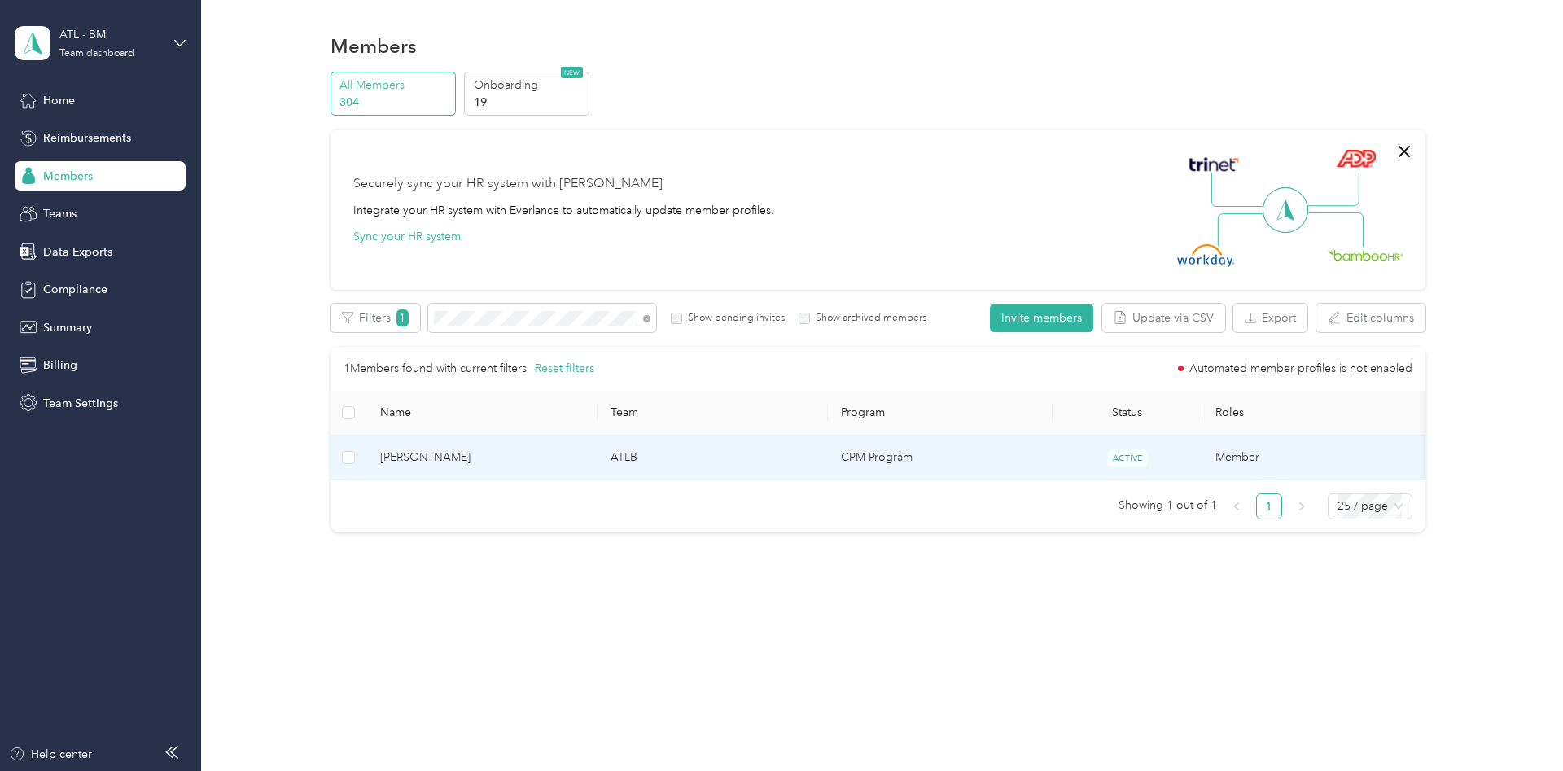
click at [633, 463] on td "ATLB" at bounding box center [712, 457] width 230 height 45
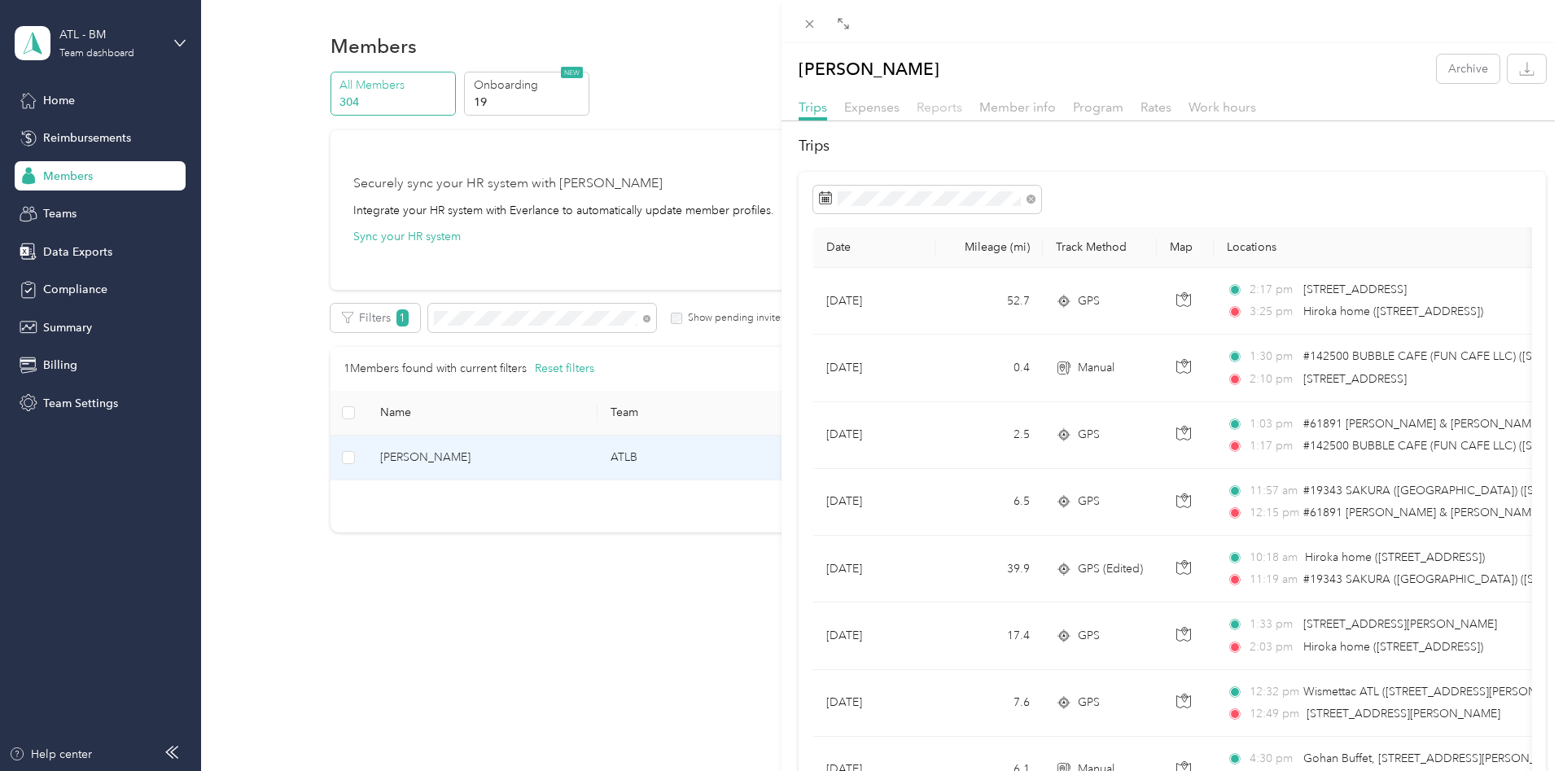
click at [951, 111] on span "Reports" at bounding box center [940, 106] width 46 height 15
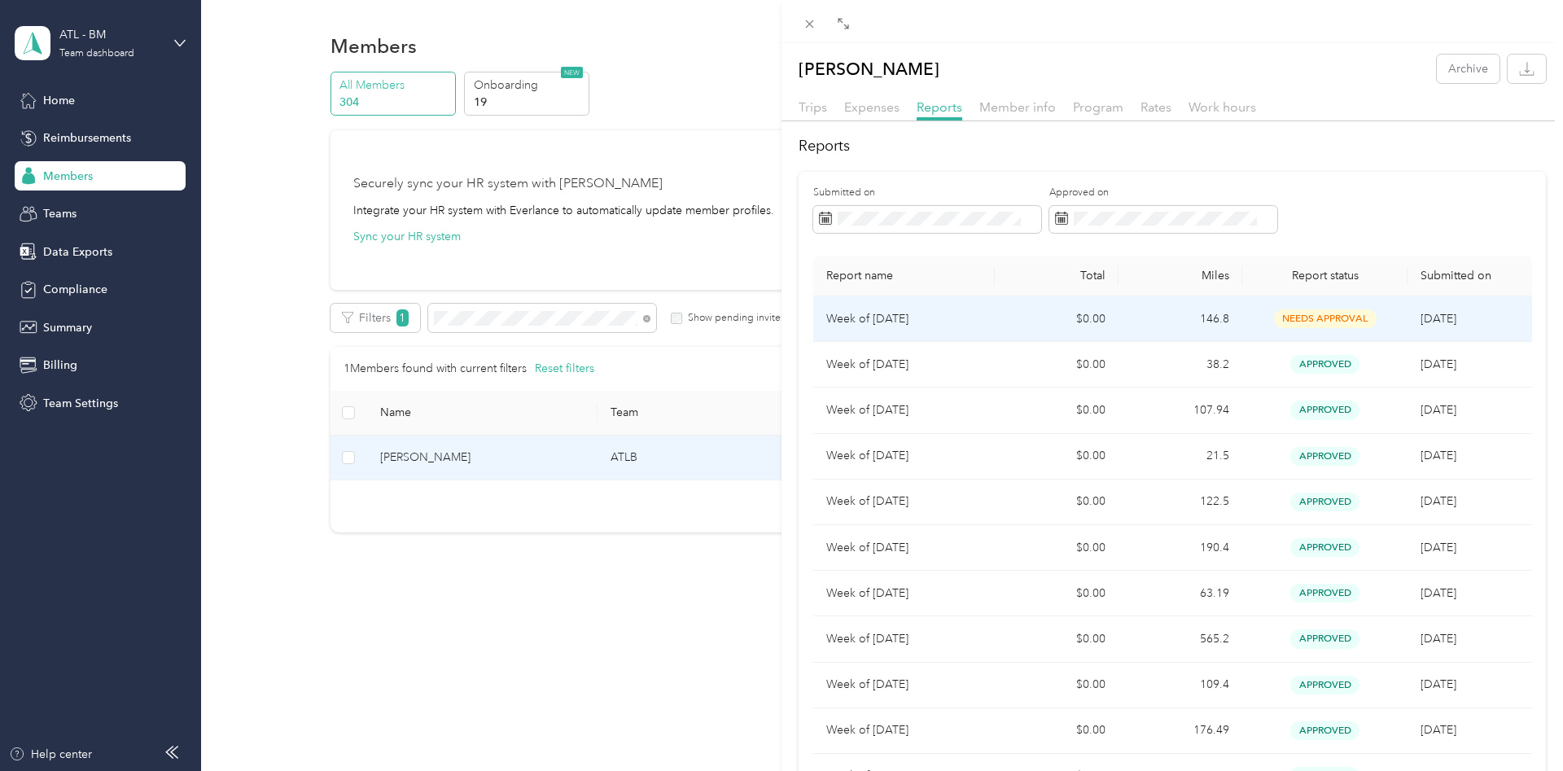
click at [1092, 321] on td "$0.00" at bounding box center [1057, 319] width 124 height 46
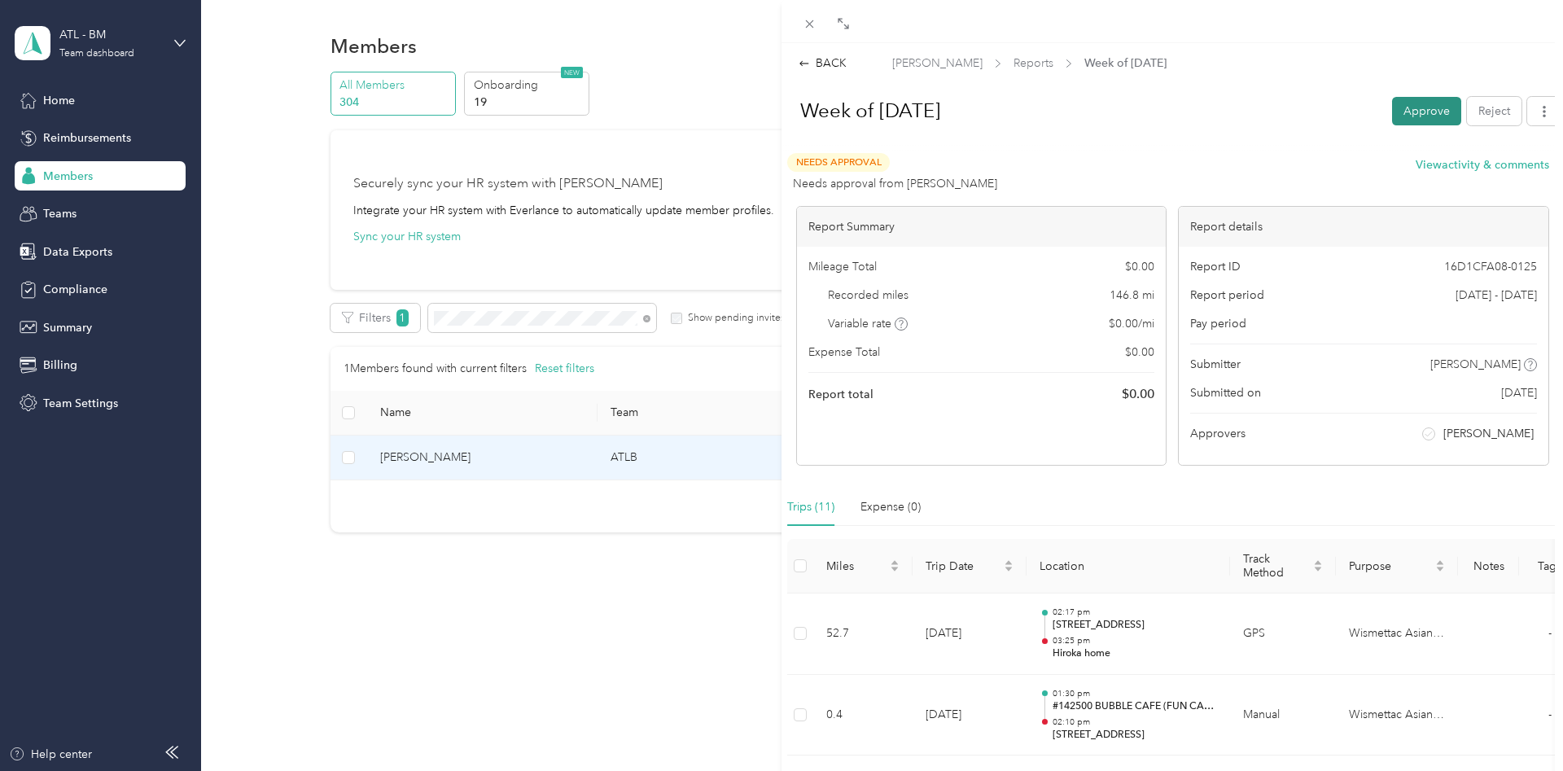
click at [1423, 120] on button "Approve" at bounding box center [1426, 111] width 69 height 28
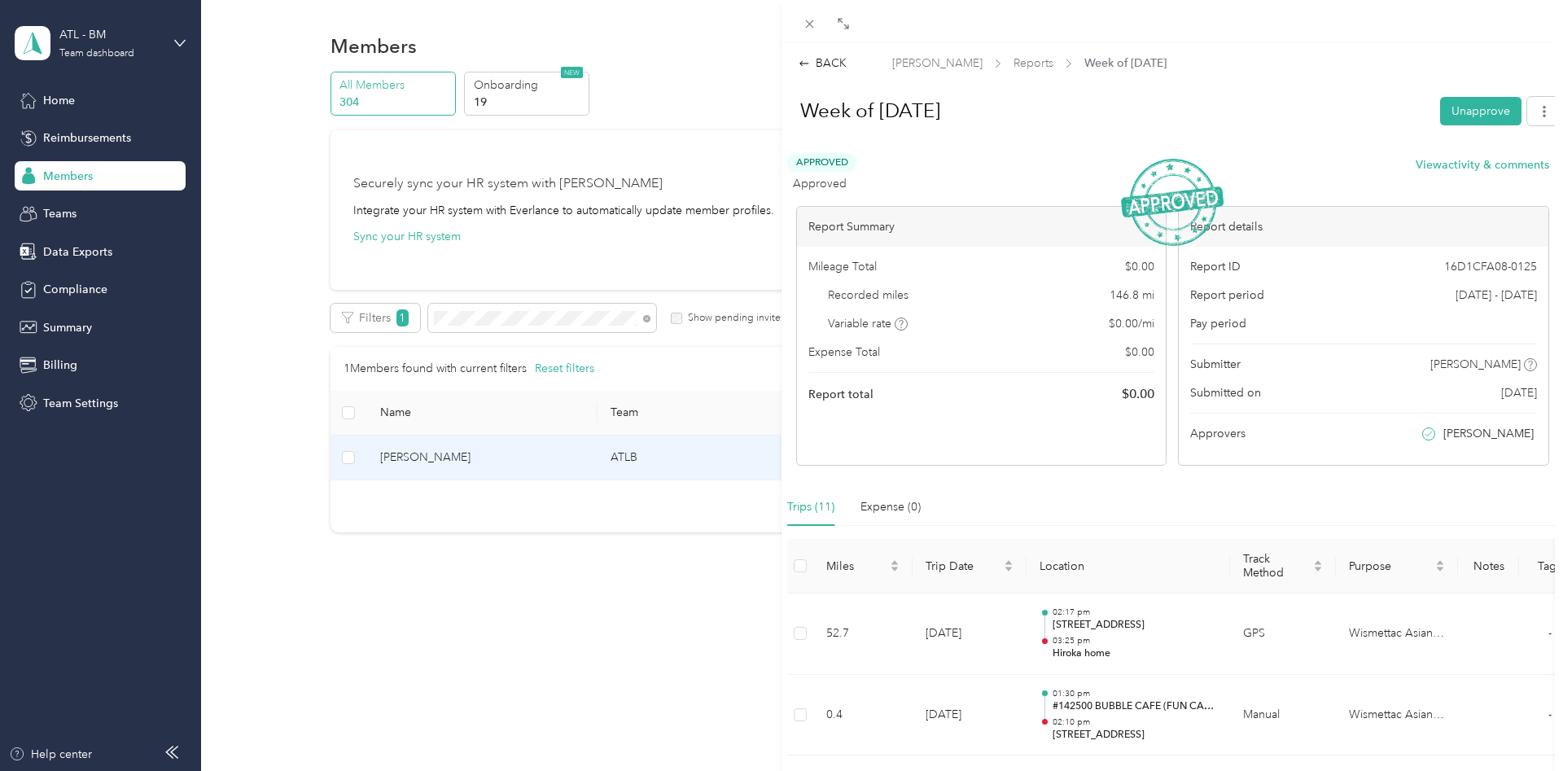
click at [84, 249] on div "BACK [PERSON_NAME] Reports Week of [DATE] Week of [DATE] Unapprove Approved App…" at bounding box center [781, 385] width 1563 height 771
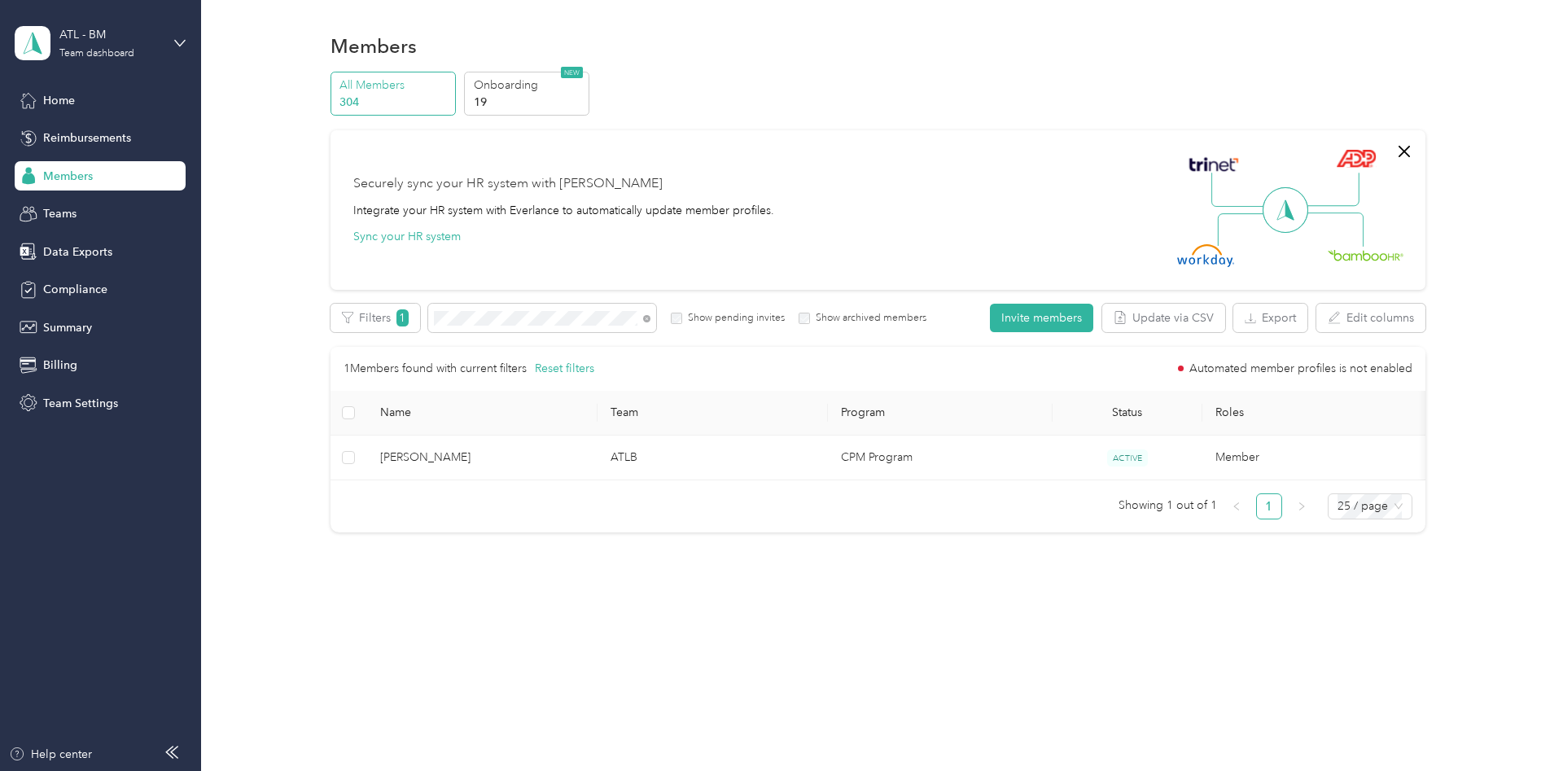
click at [45, 254] on div at bounding box center [781, 385] width 1563 height 771
click at [59, 254] on span "Data Exports" at bounding box center [77, 251] width 69 height 17
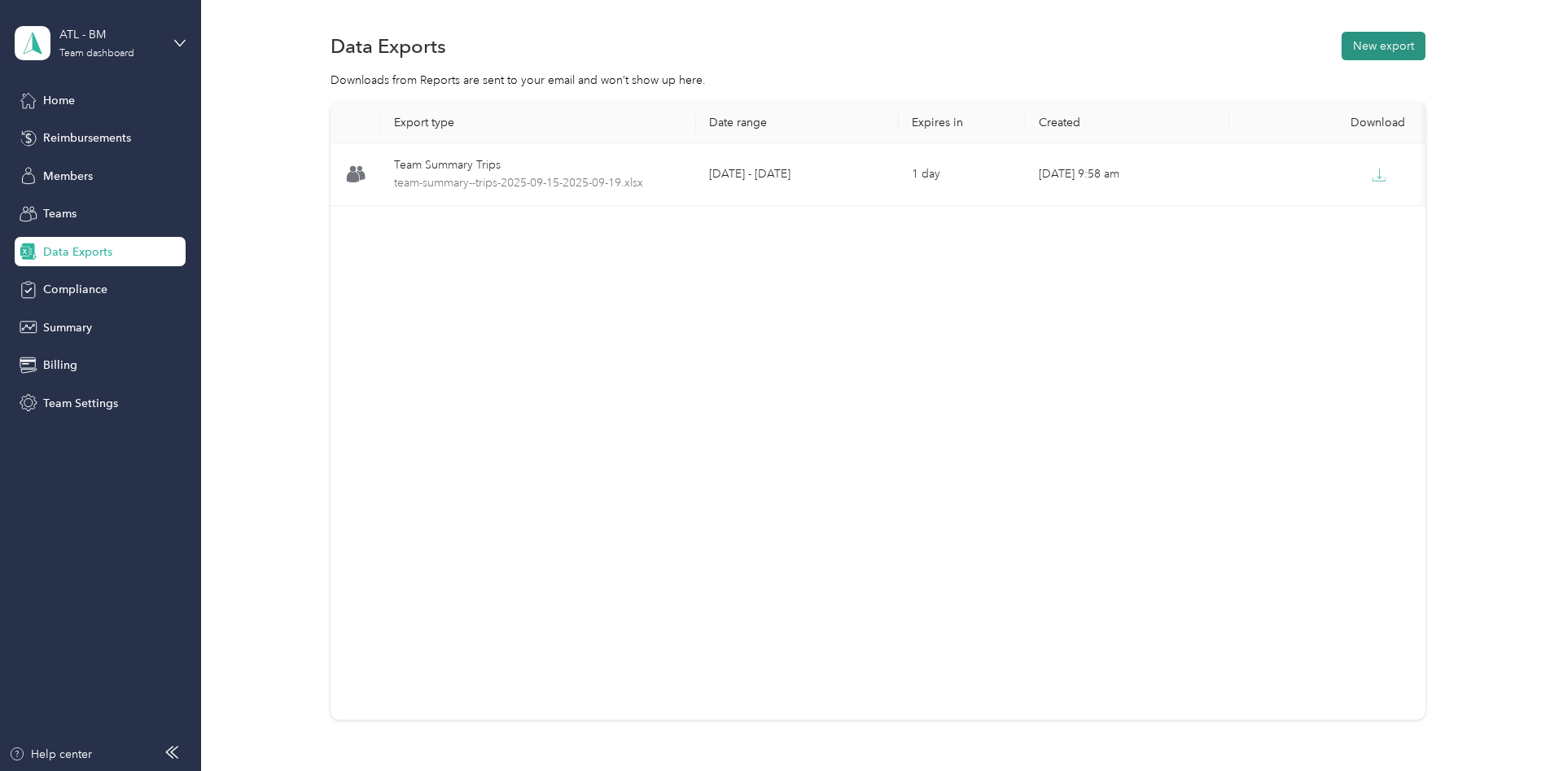
click at [1385, 45] on button "New export" at bounding box center [1383, 46] width 84 height 28
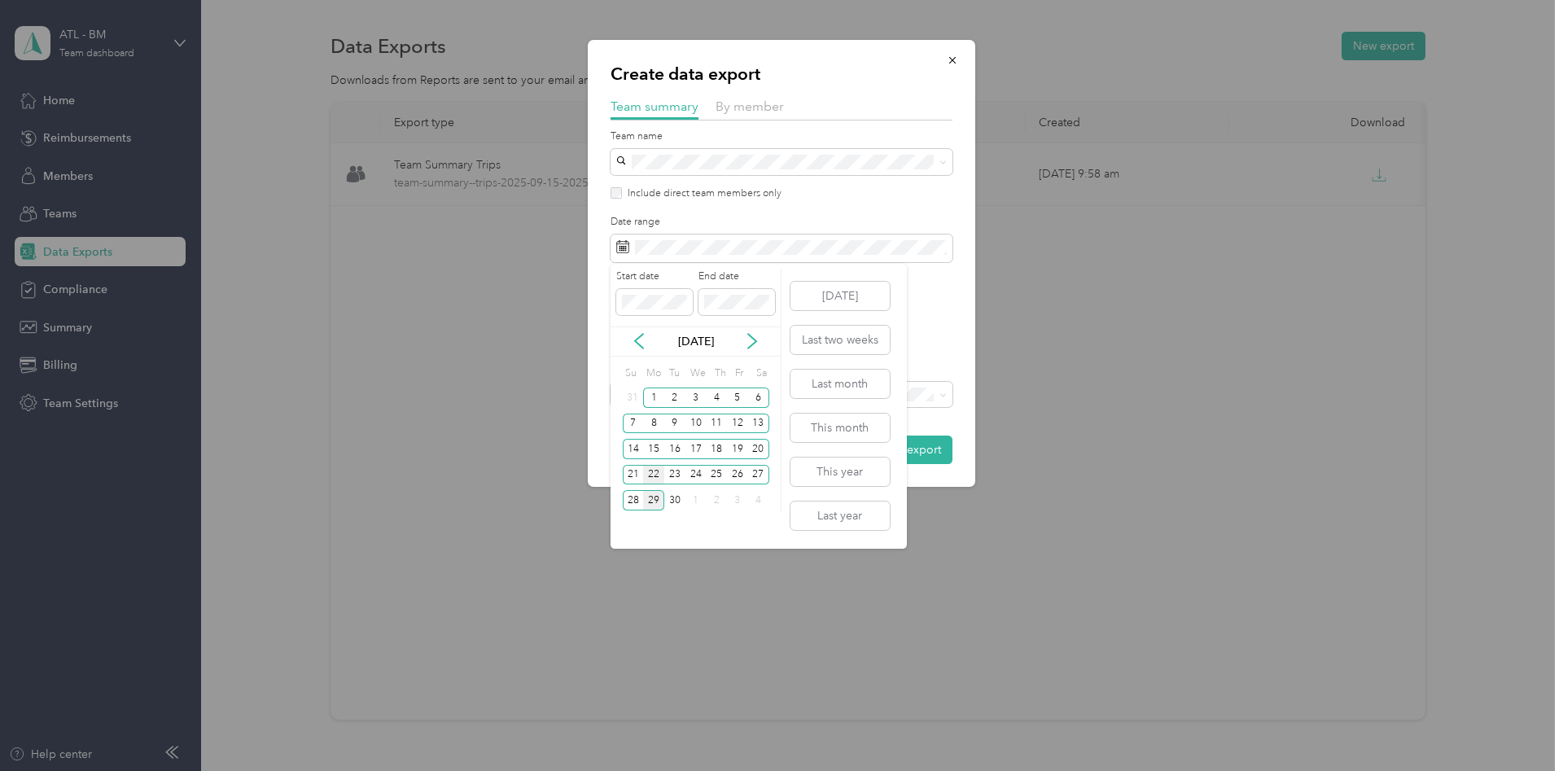
click at [651, 474] on div "22" at bounding box center [653, 475] width 21 height 20
click at [742, 475] on div "26" at bounding box center [737, 475] width 21 height 20
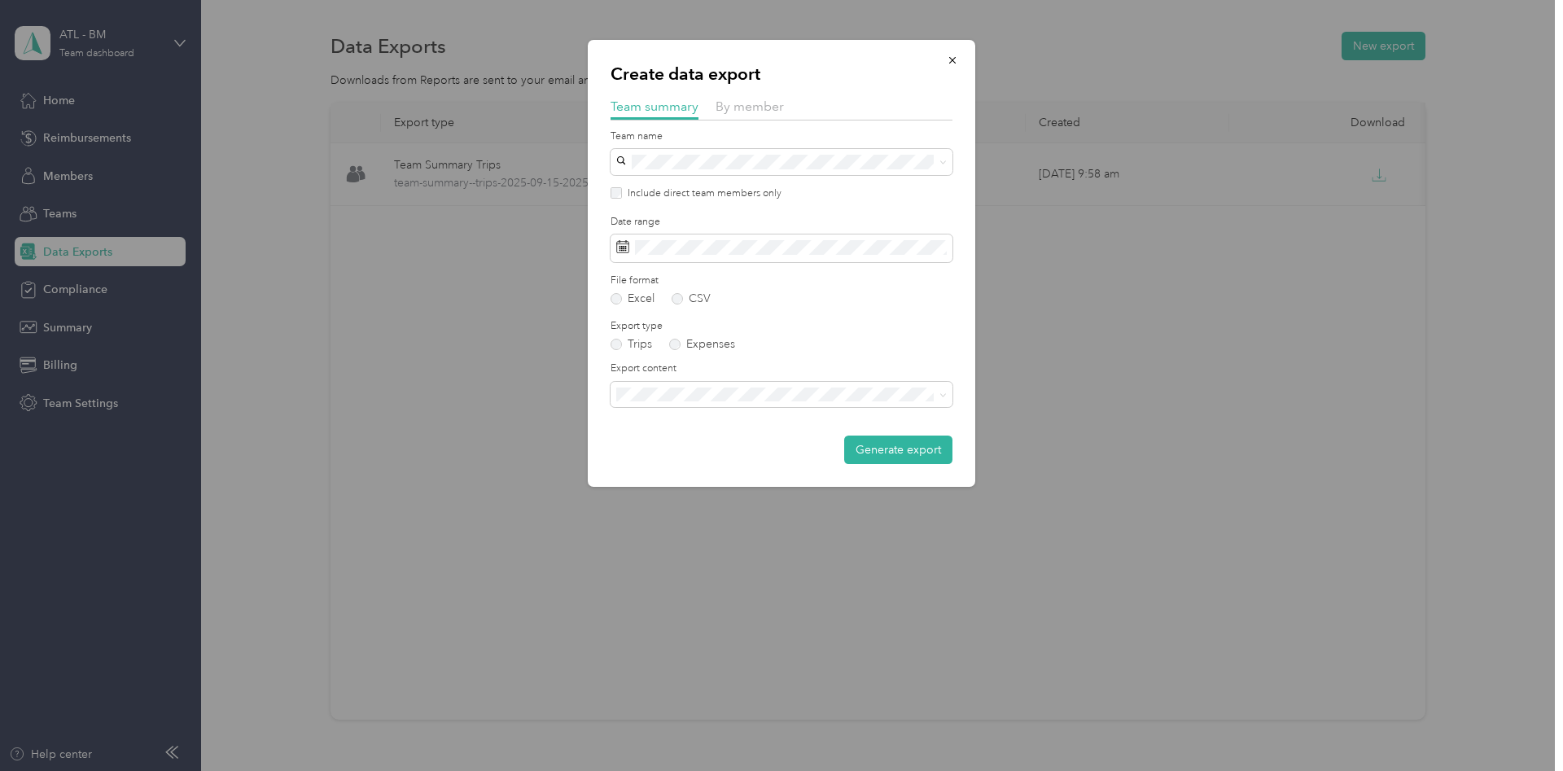
click at [425, 387] on div at bounding box center [781, 385] width 1563 height 771
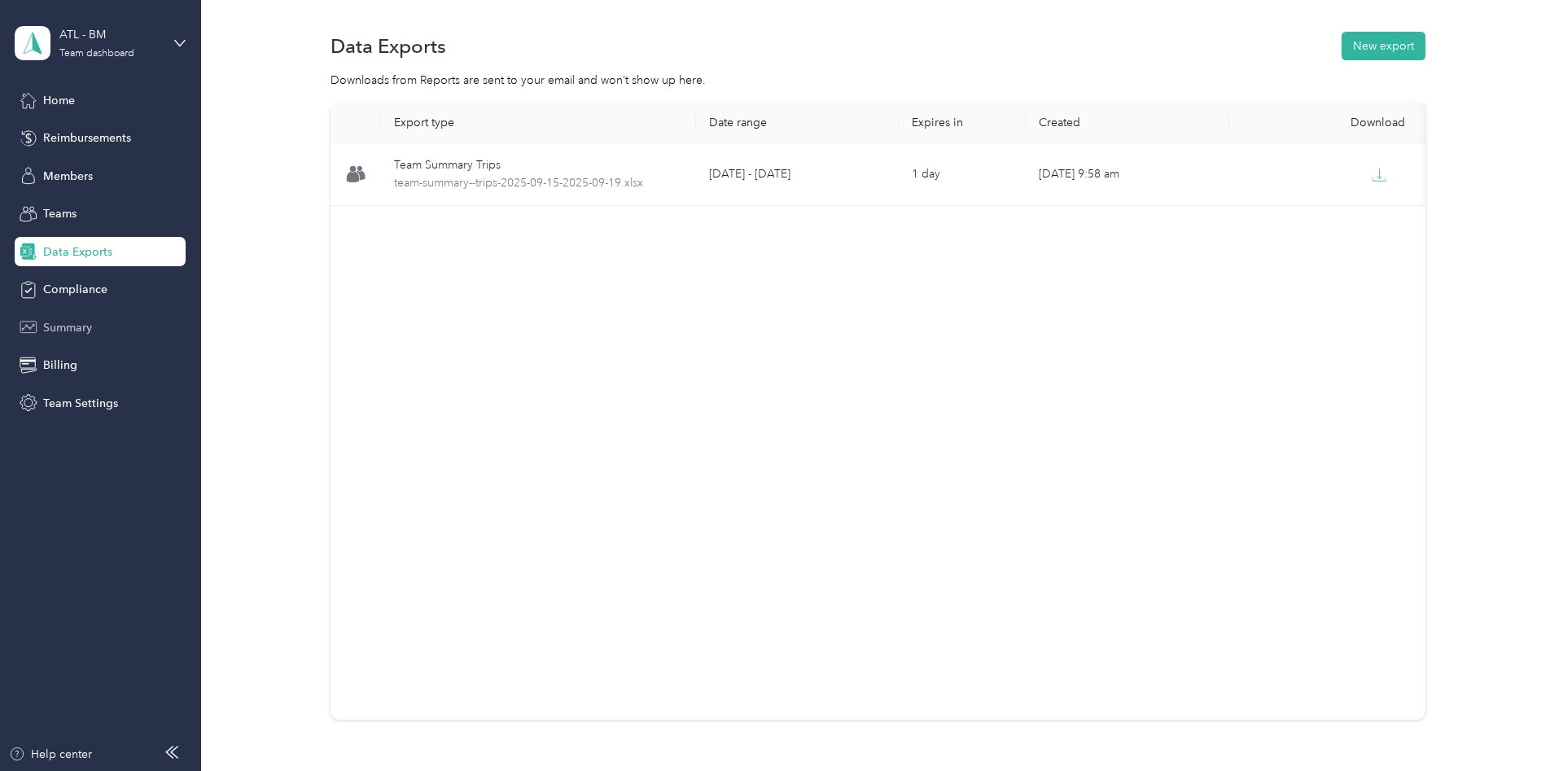
click at [81, 327] on span "Summary" at bounding box center [67, 327] width 49 height 17
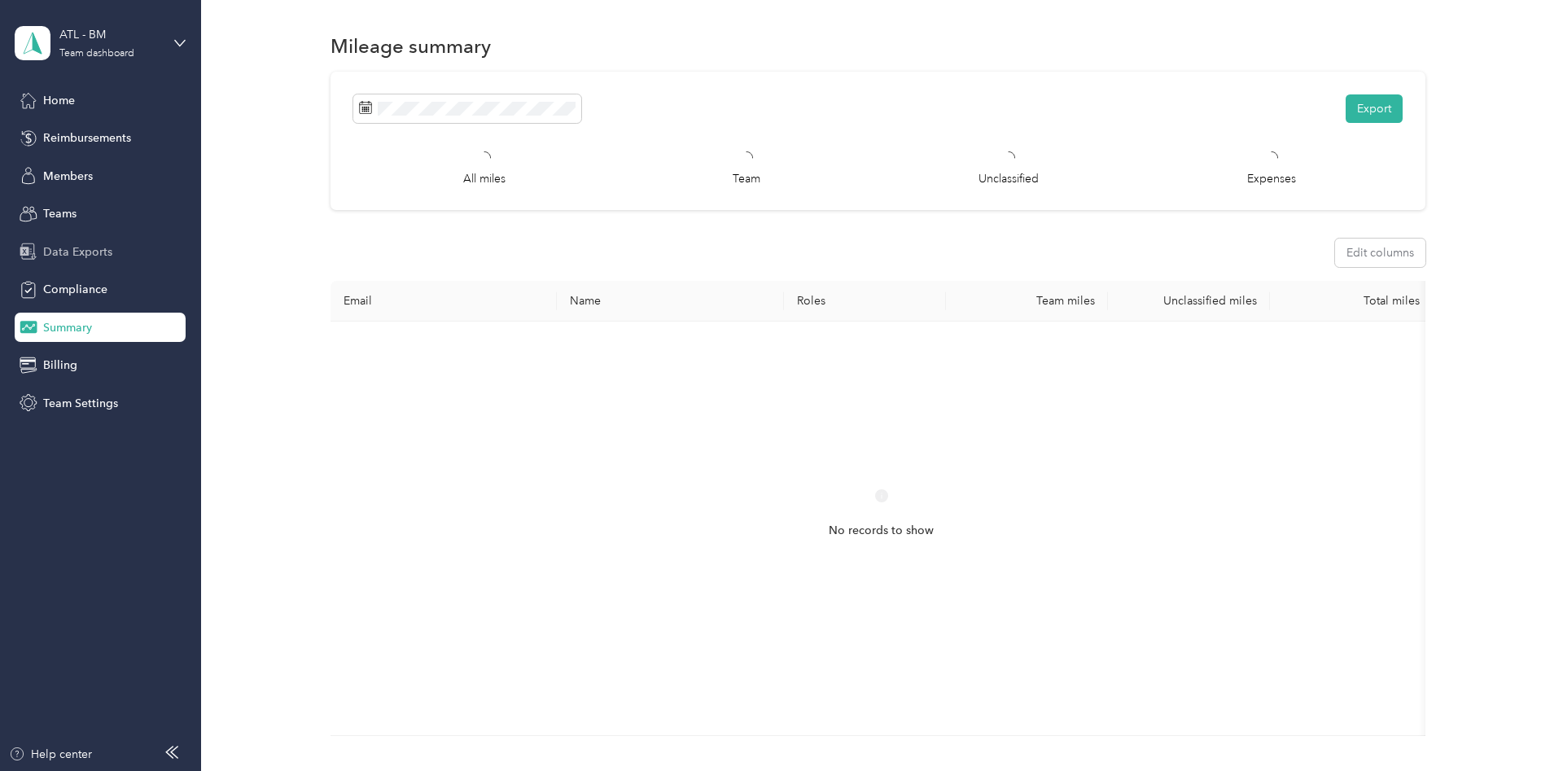
click at [91, 249] on span "Data Exports" at bounding box center [77, 251] width 69 height 17
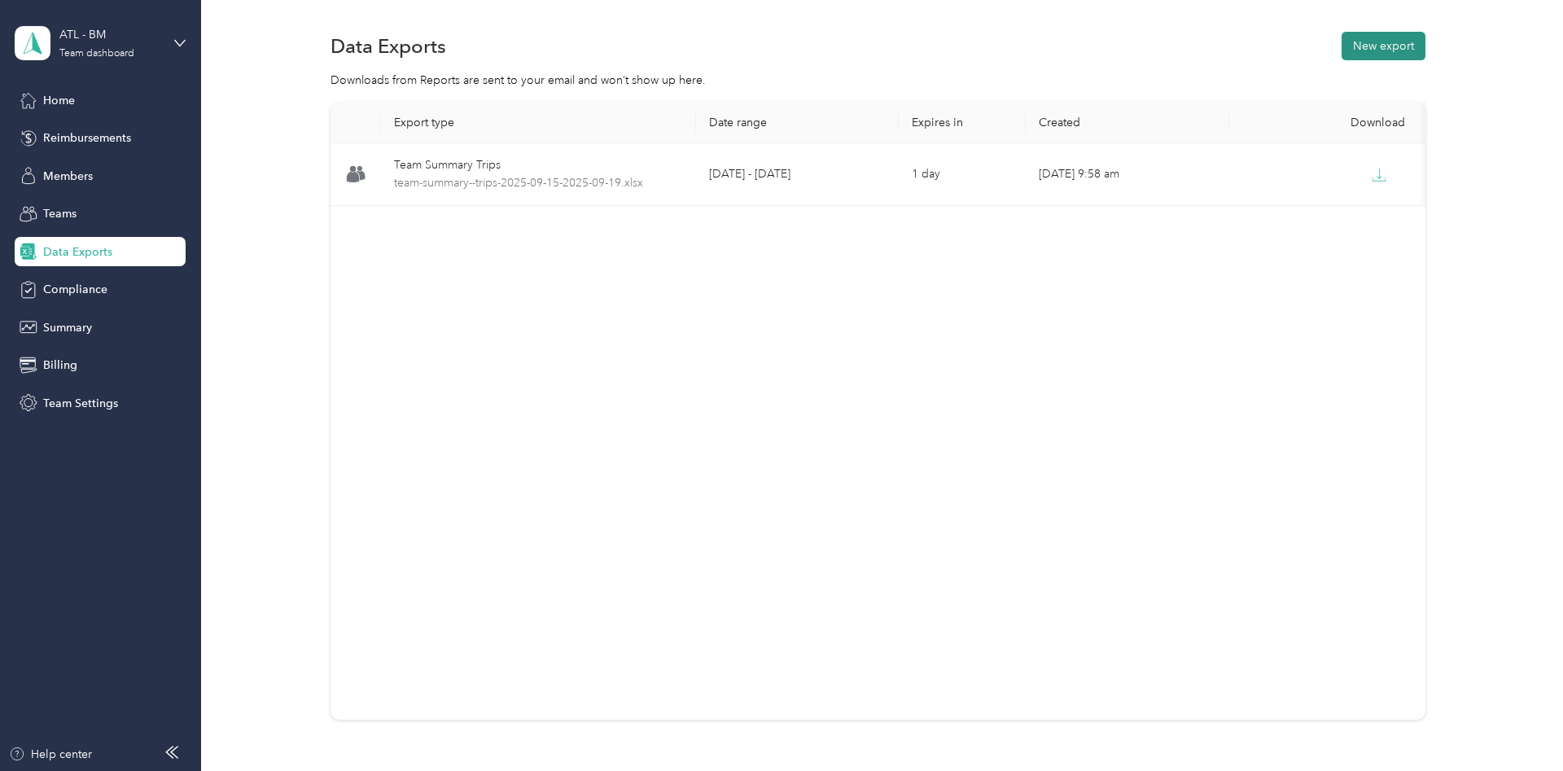
click at [1383, 50] on button "New export" at bounding box center [1383, 46] width 84 height 28
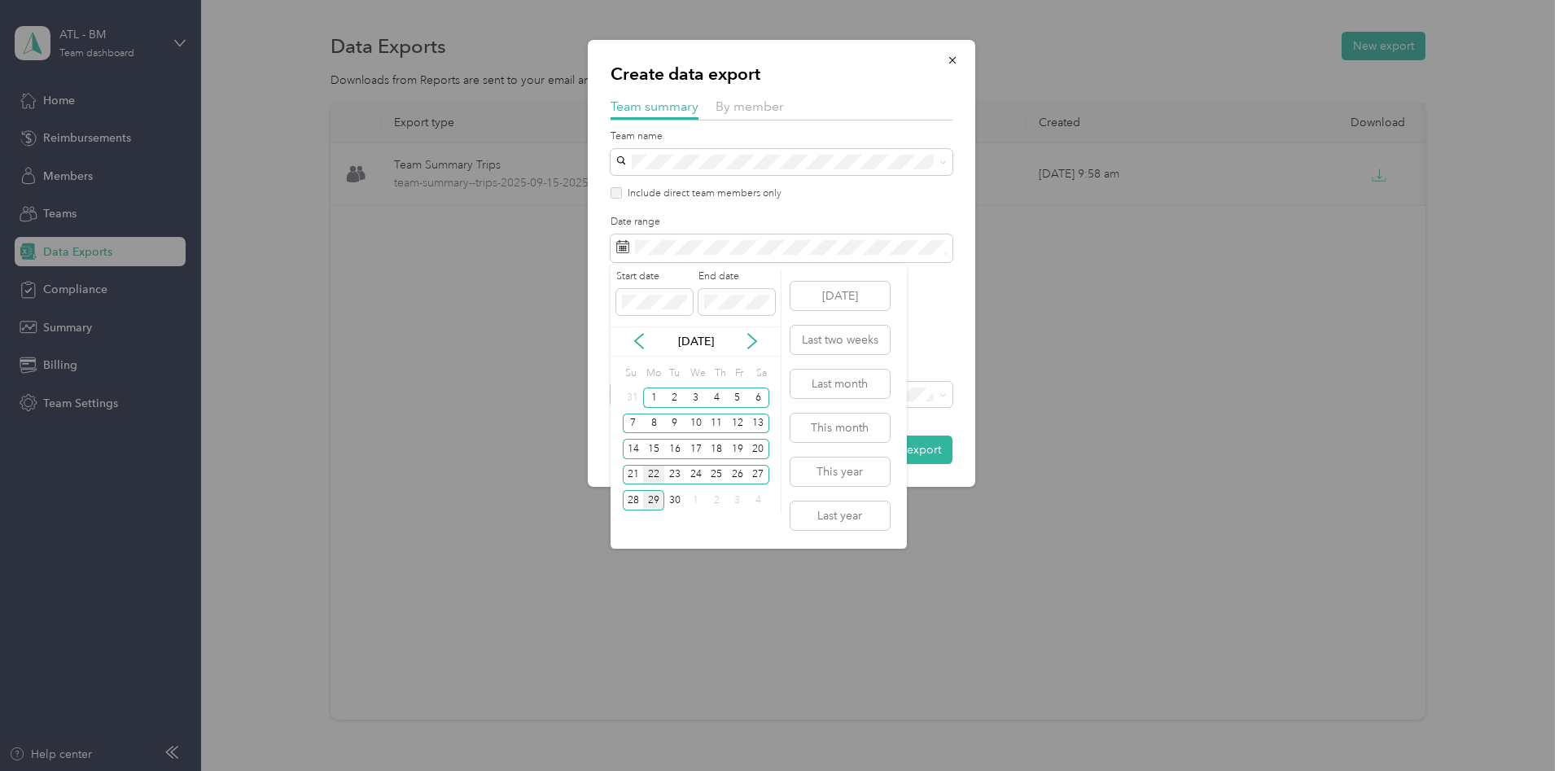
click at [646, 475] on div "22" at bounding box center [653, 475] width 21 height 20
click at [742, 480] on div "26" at bounding box center [737, 475] width 21 height 20
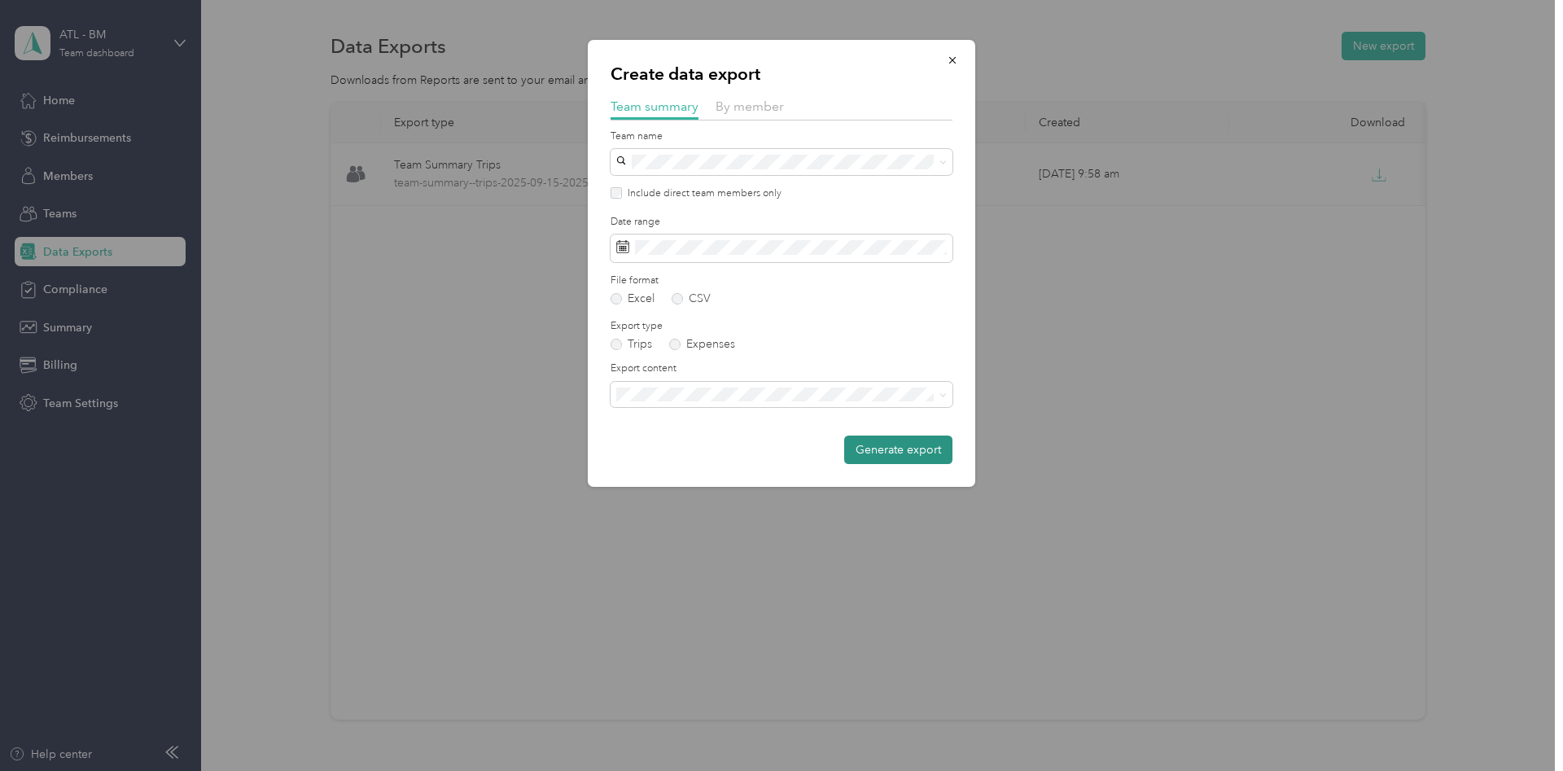
click at [904, 453] on button "Generate export" at bounding box center [898, 449] width 108 height 28
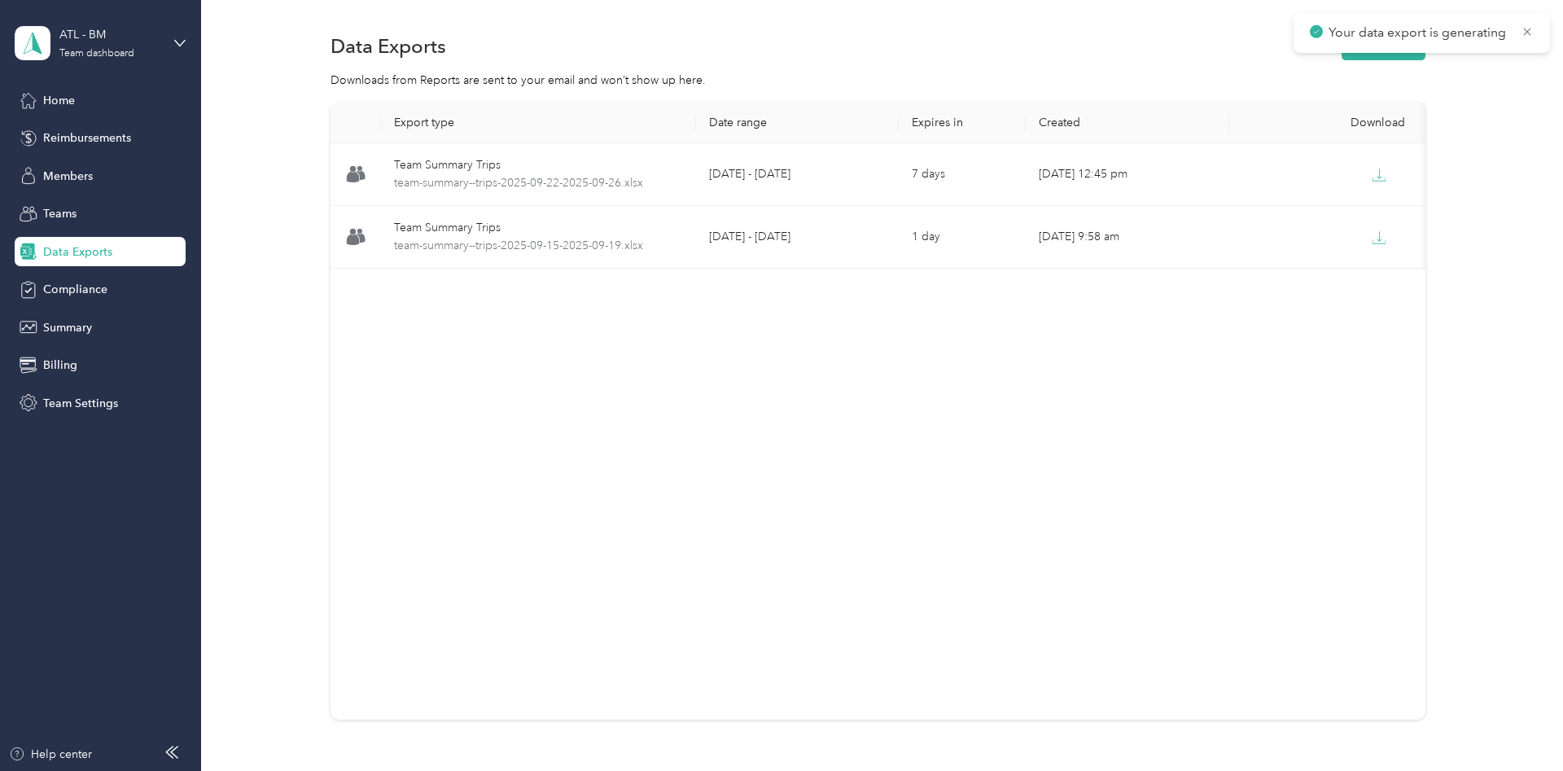
click at [789, 443] on div "Export type Date range Expires in Created Download Team Summary Trips team-summ…" at bounding box center [877, 411] width 1095 height 617
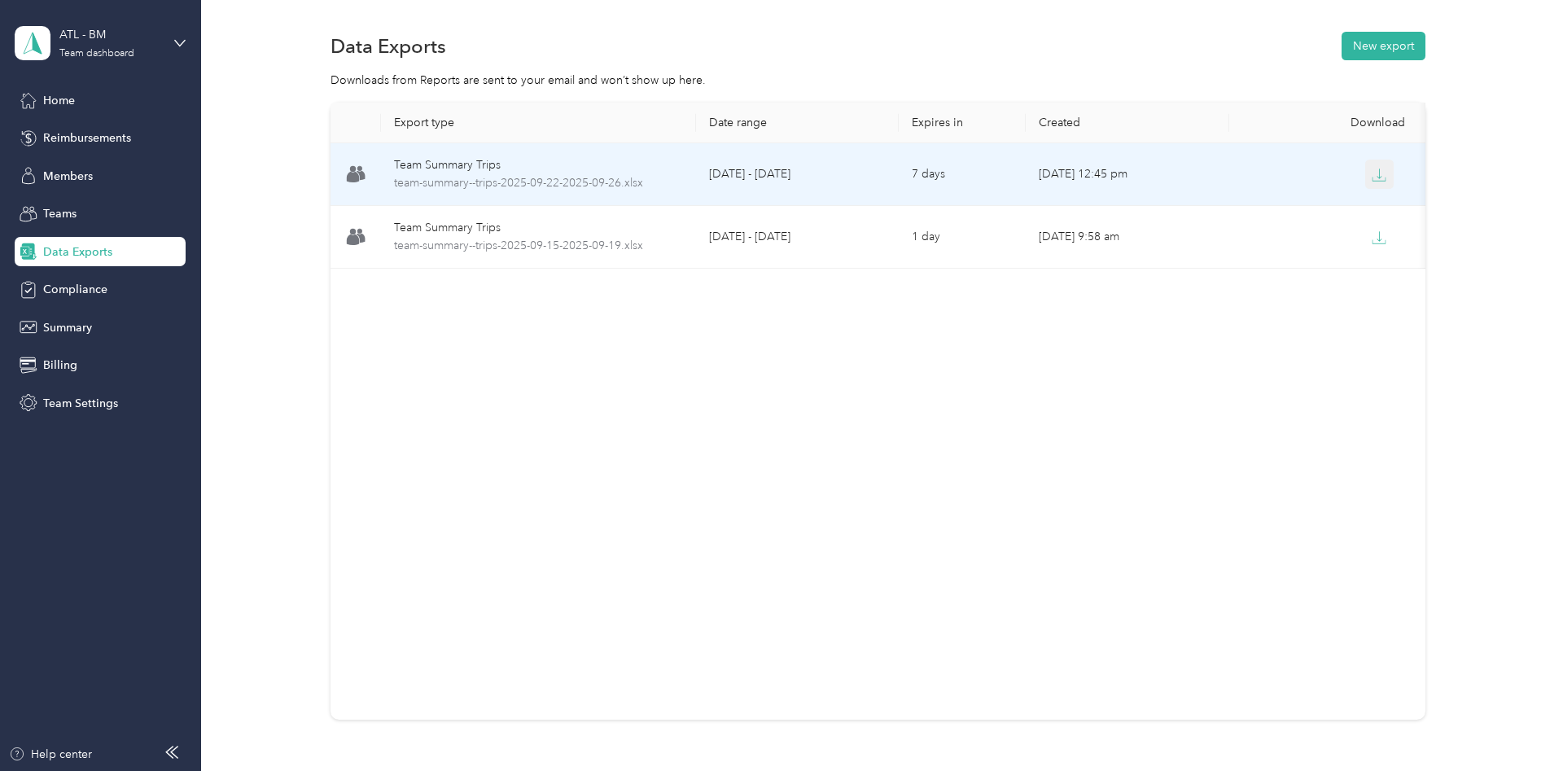
click at [1382, 177] on icon "button" at bounding box center [1379, 175] width 15 height 15
